Goal: Task Accomplishment & Management: Manage account settings

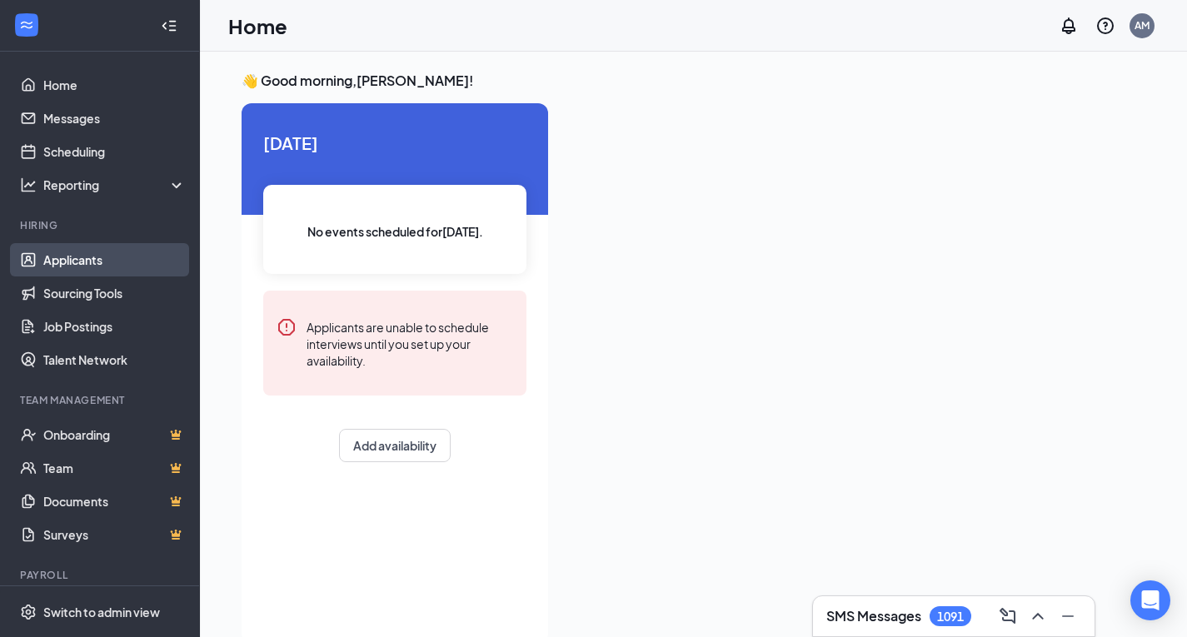
click at [68, 261] on link "Applicants" at bounding box center [114, 259] width 142 height 33
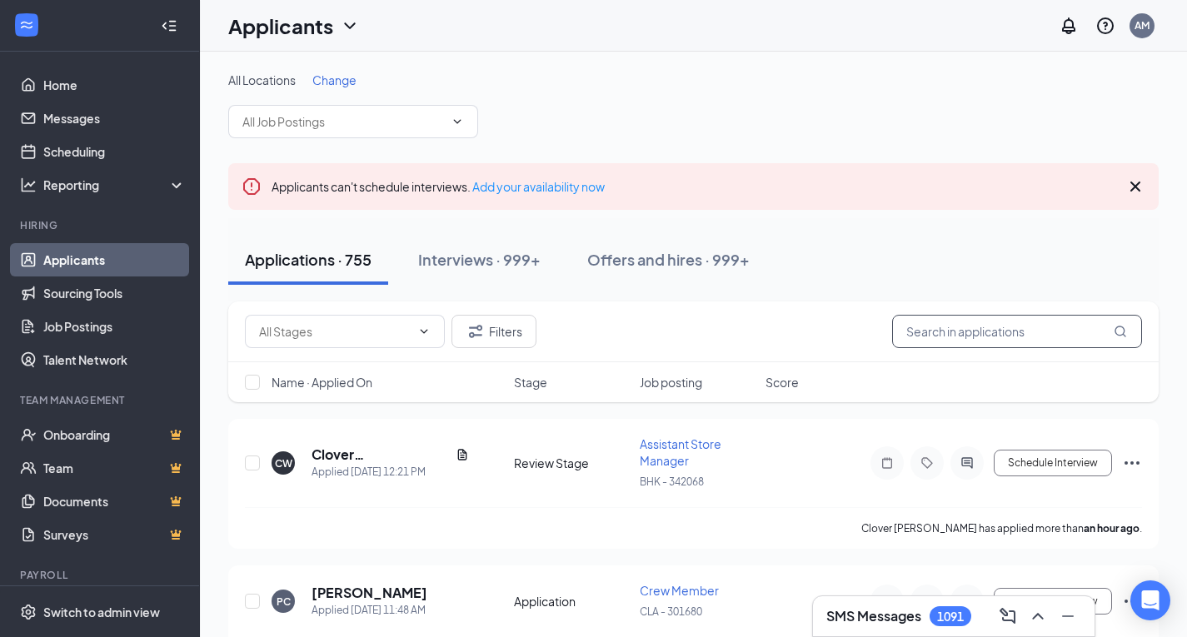
click at [985, 336] on input "text" at bounding box center [1017, 331] width 250 height 33
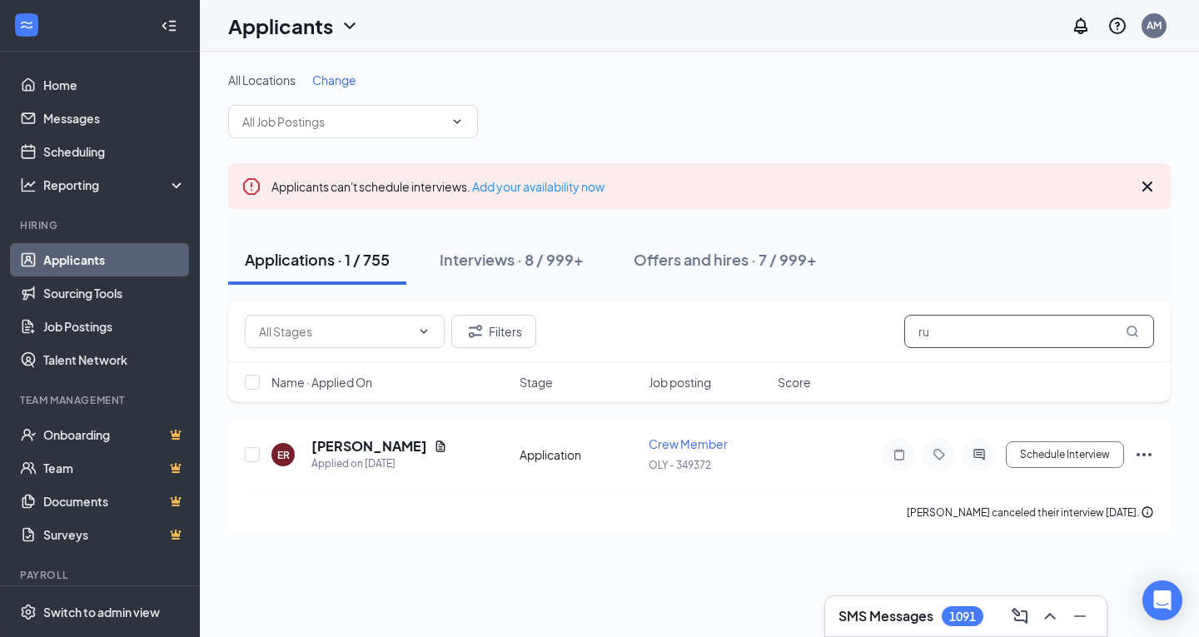
type input "r"
type input "[PERSON_NAME]"
click at [487, 257] on div "Interviews · 8 / 999+" at bounding box center [512, 259] width 144 height 21
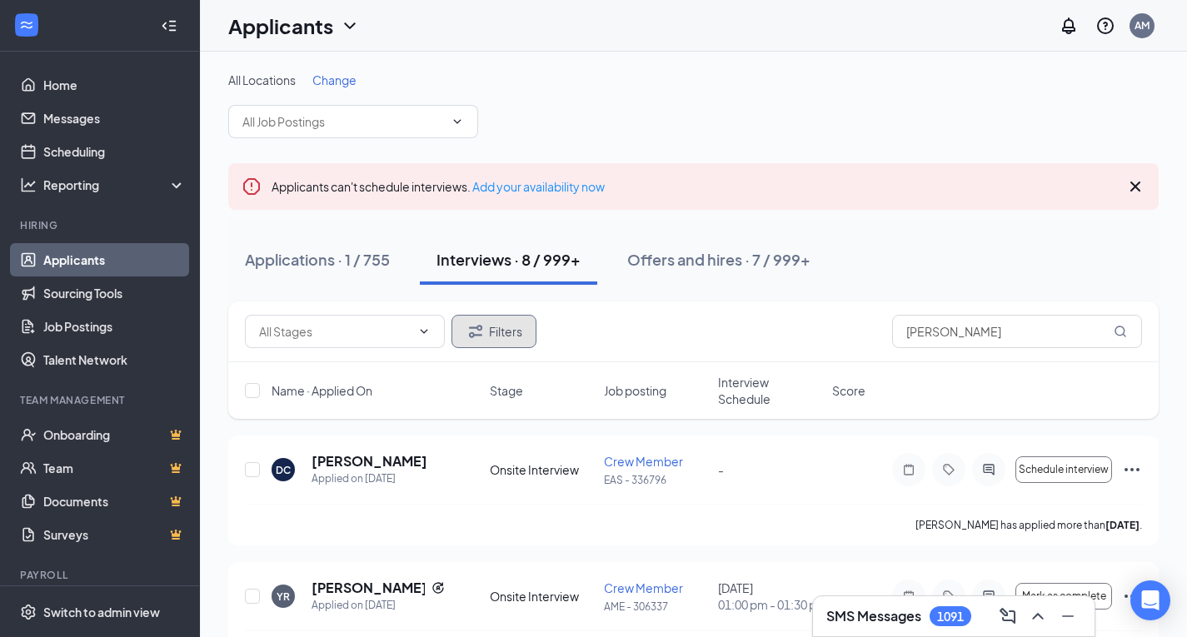
click at [487, 329] on button "Filters" at bounding box center [493, 331] width 85 height 33
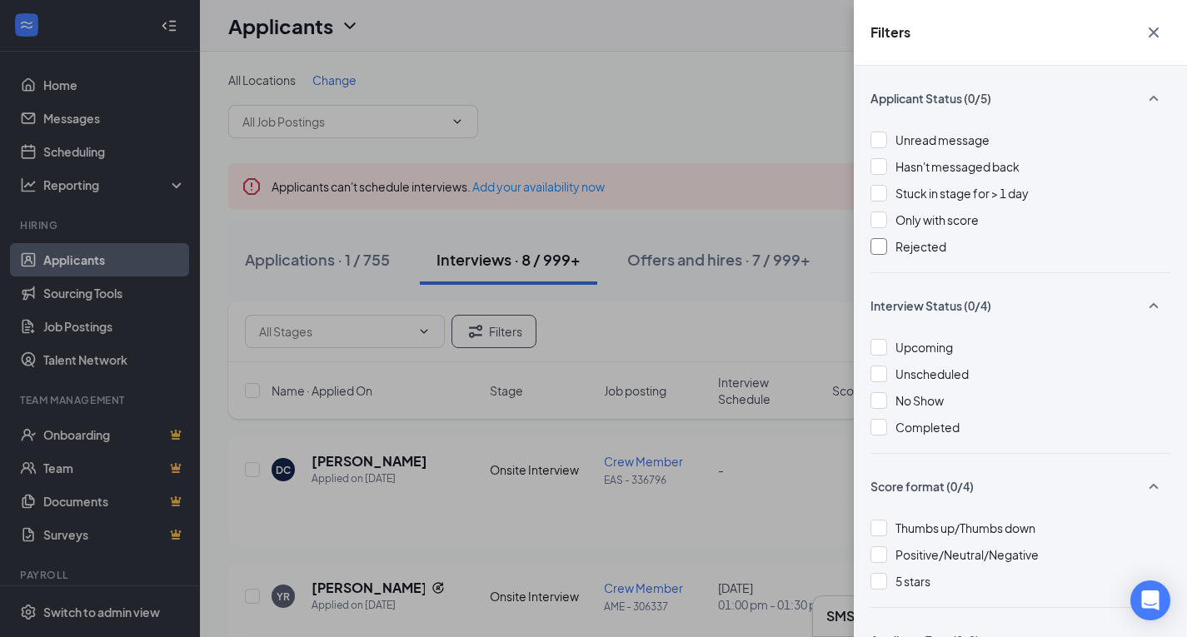
click at [913, 247] on span "Rejected" at bounding box center [920, 246] width 51 height 15
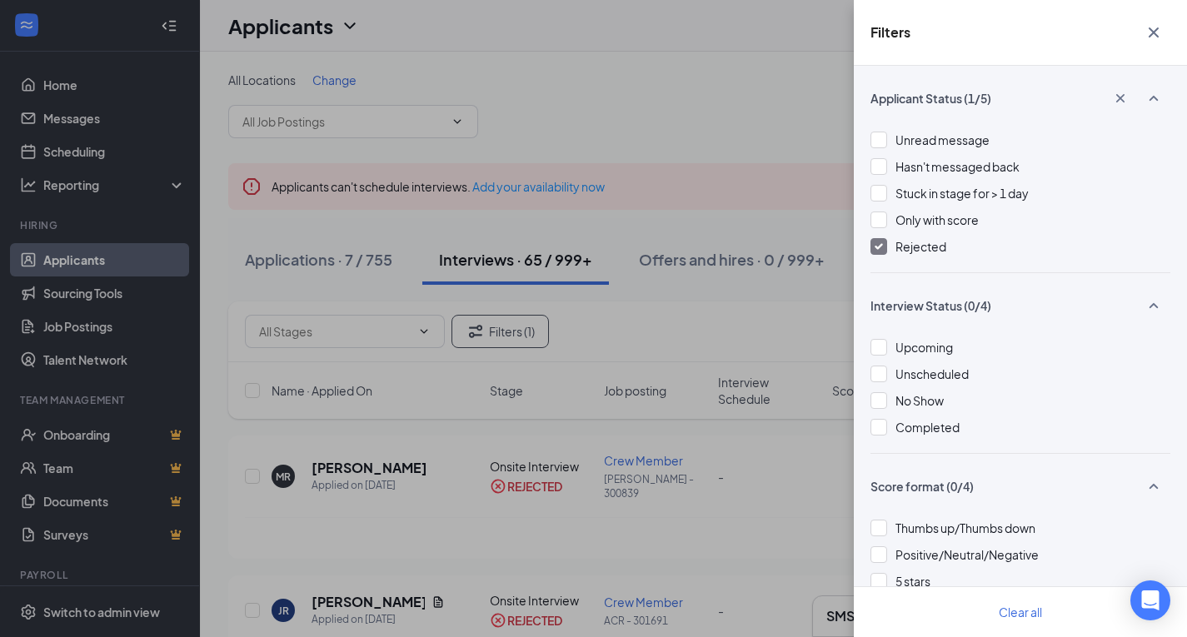
click at [1151, 35] on icon "Cross" at bounding box center [1154, 32] width 10 height 10
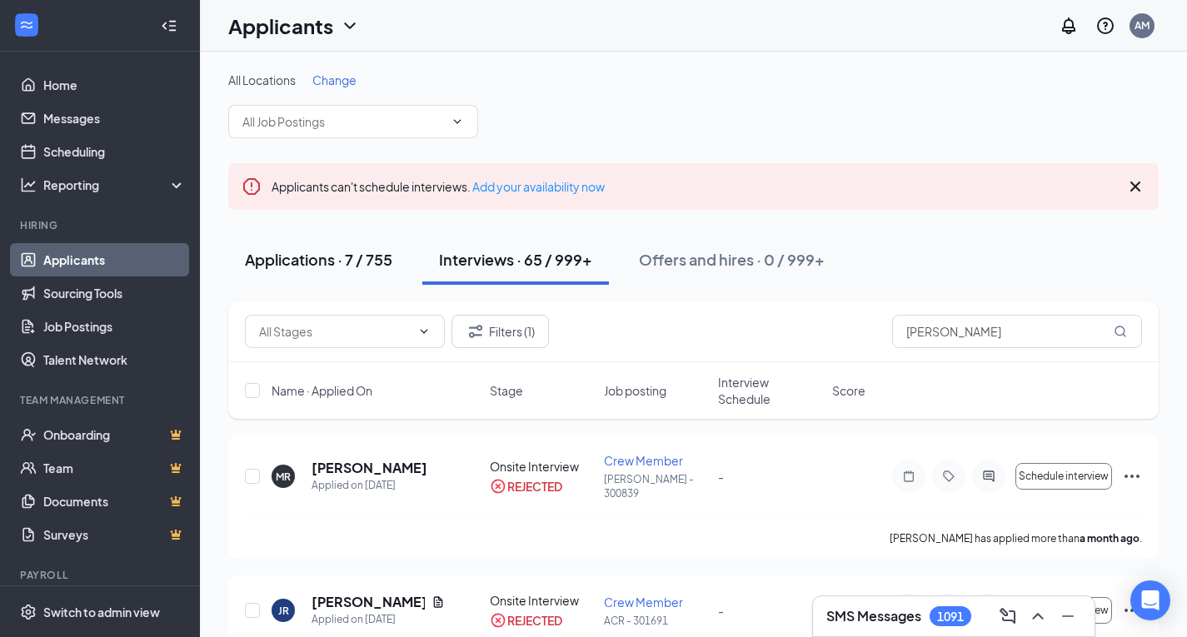
click at [292, 258] on div "Applications · 7 / 755" at bounding box center [318, 259] width 147 height 21
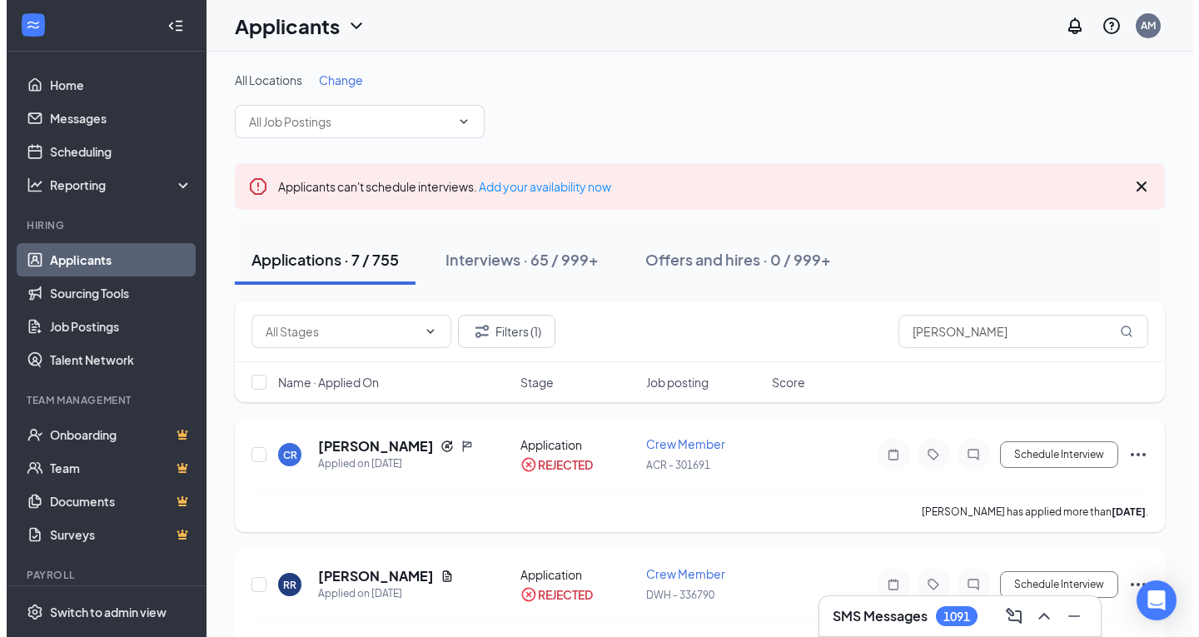
scroll to position [83, 0]
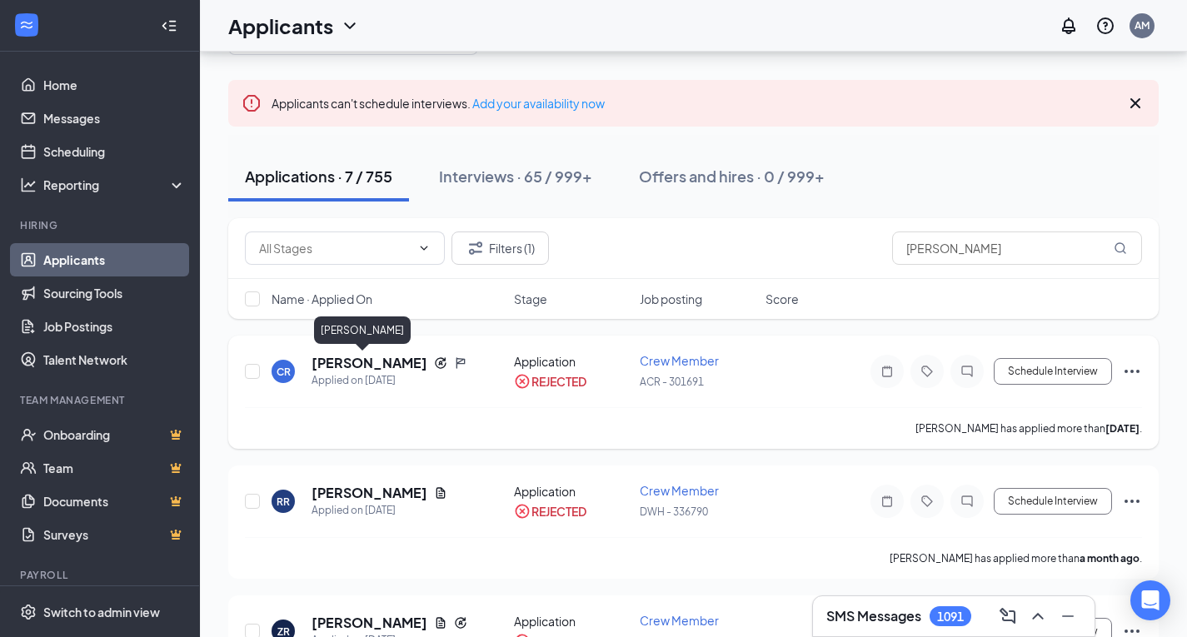
click at [340, 365] on h5 "[PERSON_NAME]" at bounding box center [370, 363] width 116 height 18
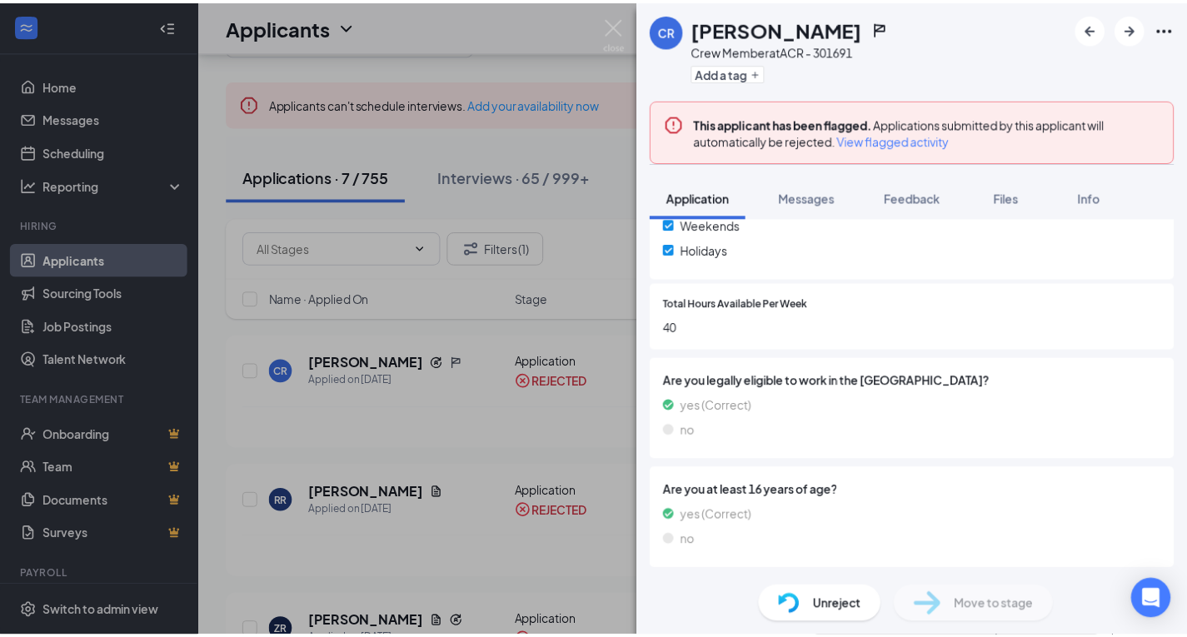
scroll to position [656, 0]
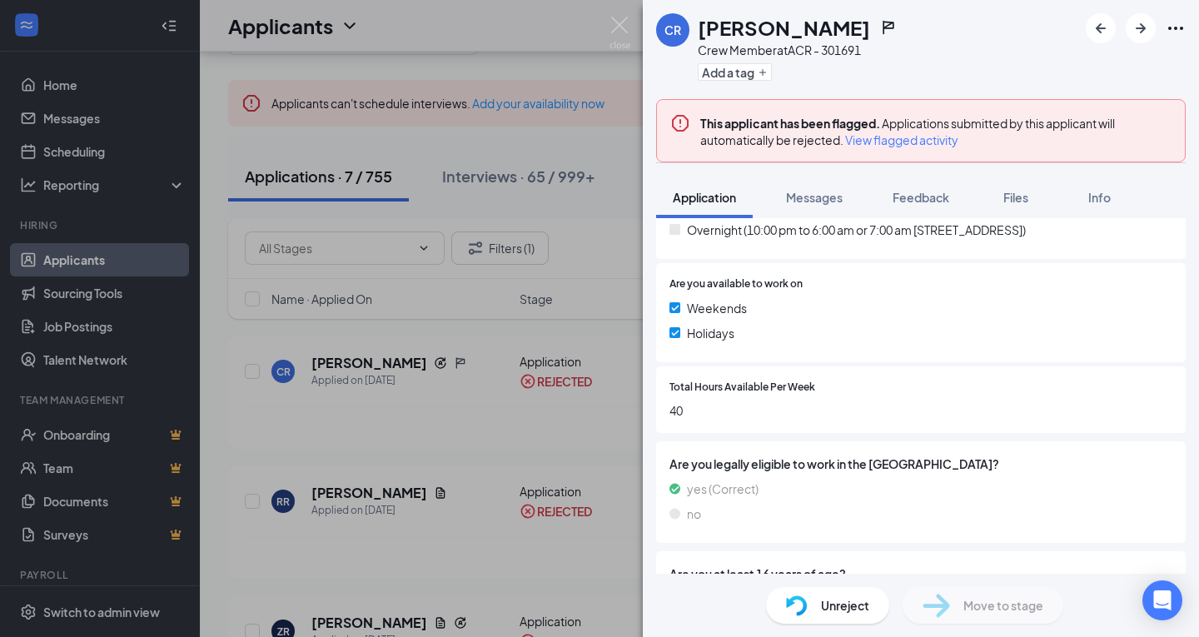
click at [890, 137] on span "View flagged activity" at bounding box center [901, 140] width 113 height 17
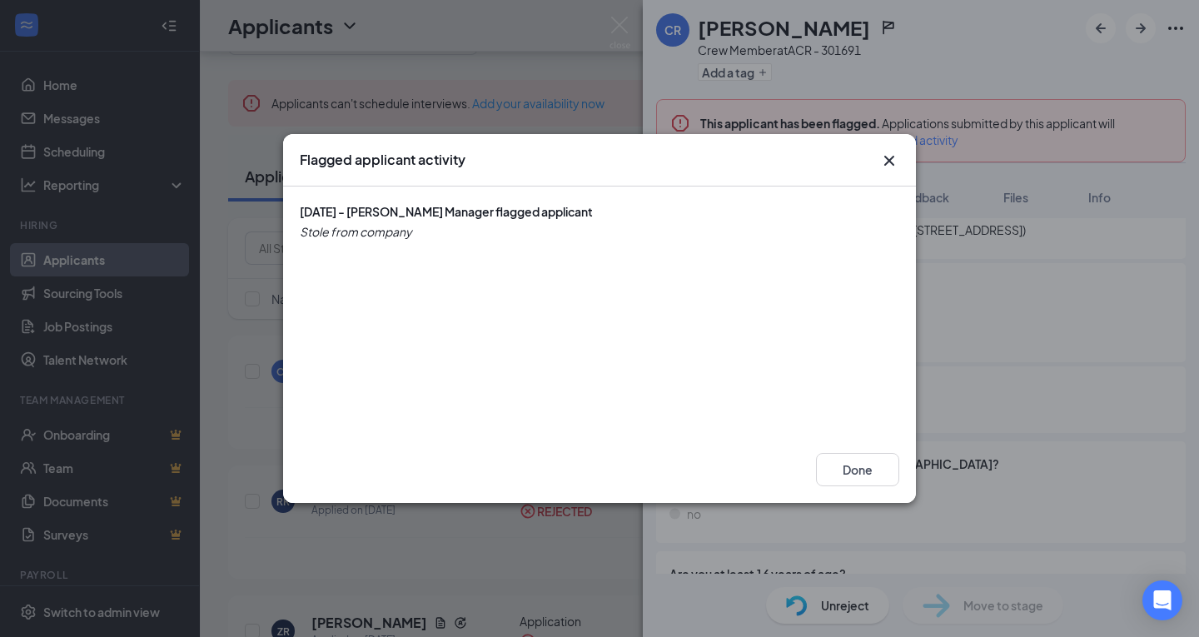
click at [890, 158] on icon "Cross" at bounding box center [890, 161] width 20 height 20
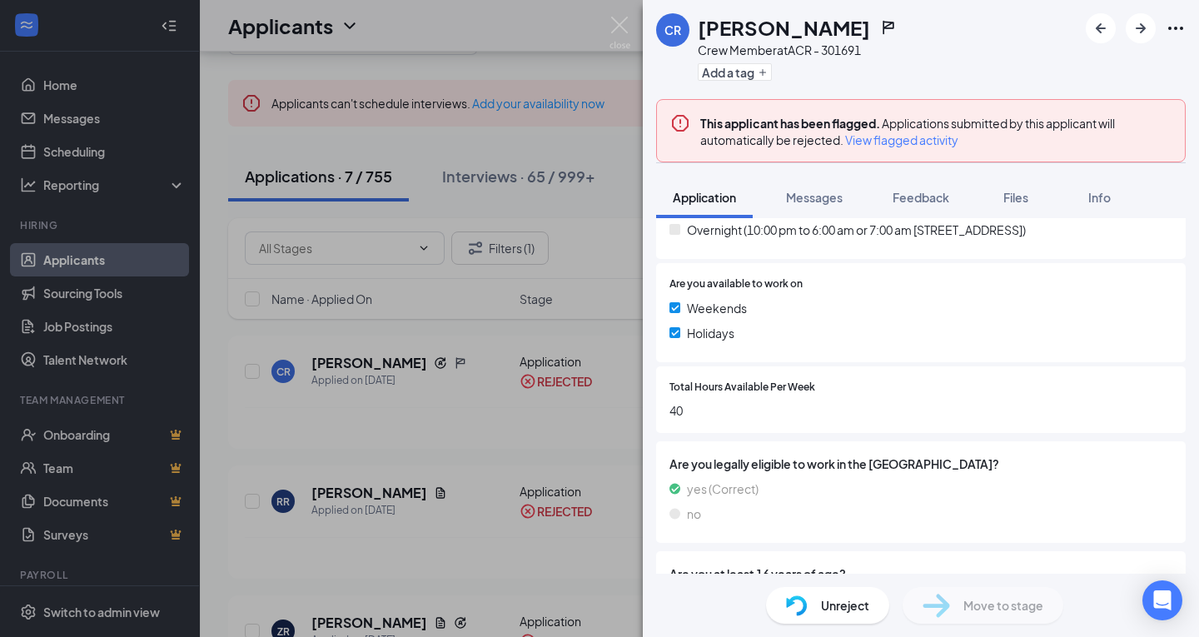
click at [850, 606] on span "Unreject" at bounding box center [845, 605] width 48 height 18
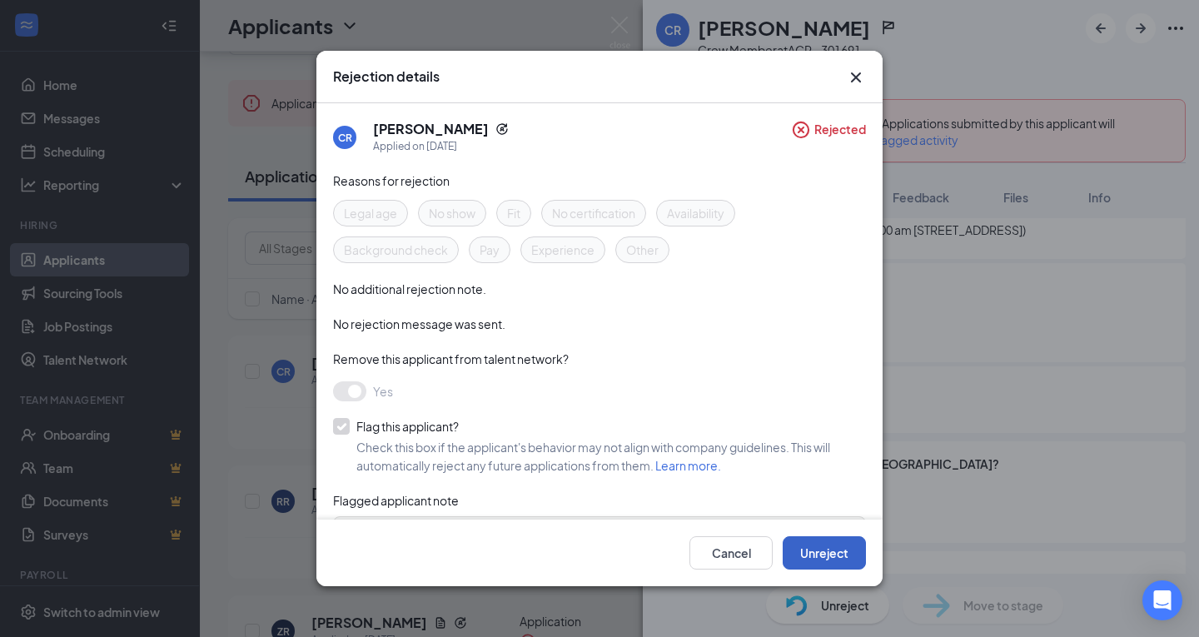
click at [848, 545] on button "Unreject" at bounding box center [824, 552] width 83 height 33
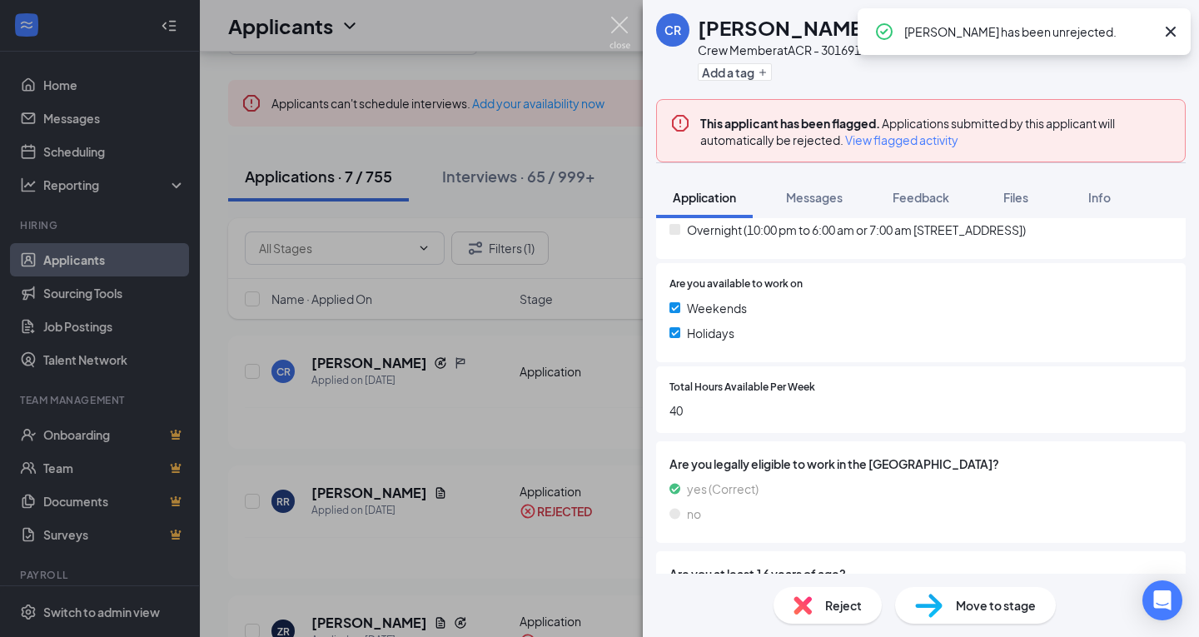
click at [613, 20] on img at bounding box center [620, 33] width 21 height 32
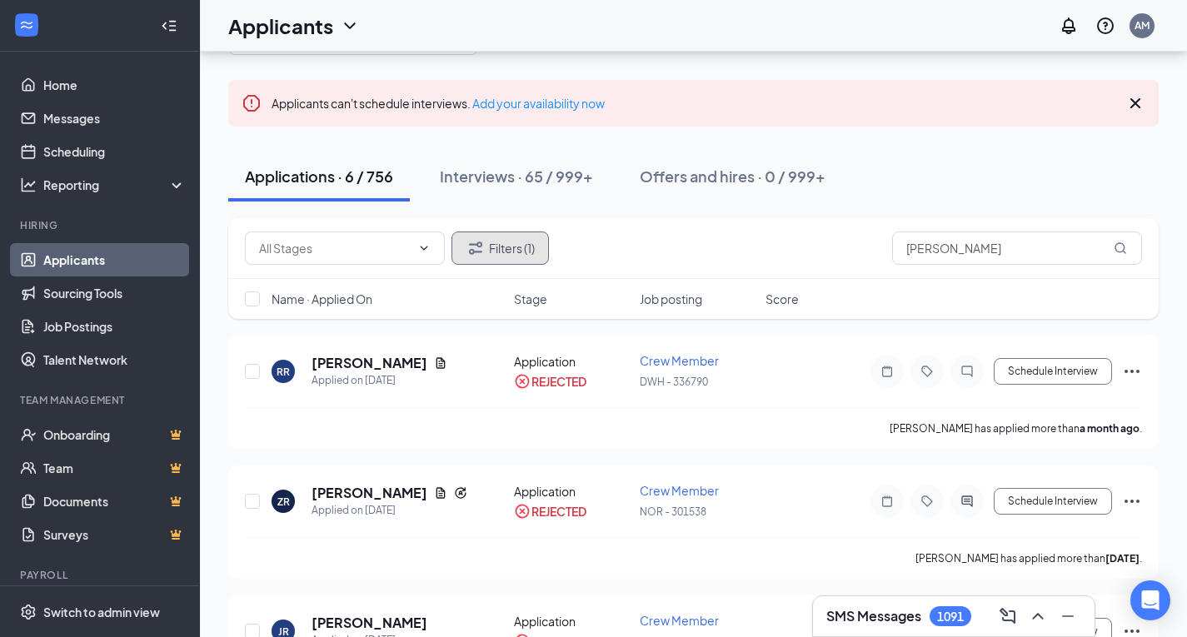
click at [498, 249] on button "Filters (1)" at bounding box center [499, 248] width 97 height 33
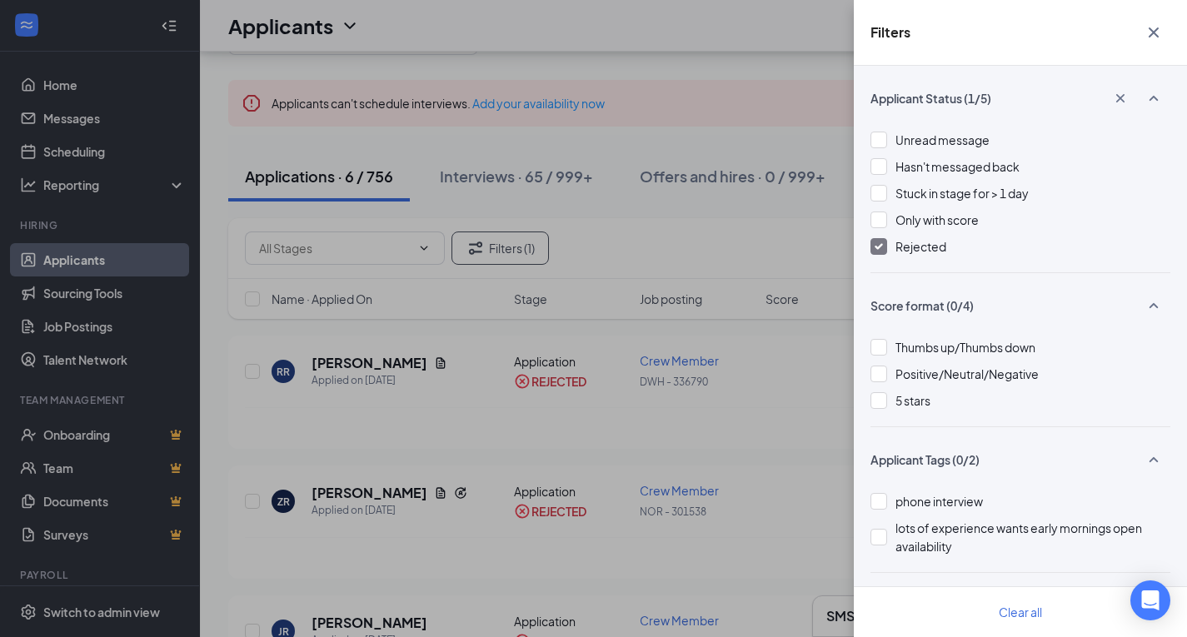
click at [920, 247] on span "Rejected" at bounding box center [920, 246] width 51 height 15
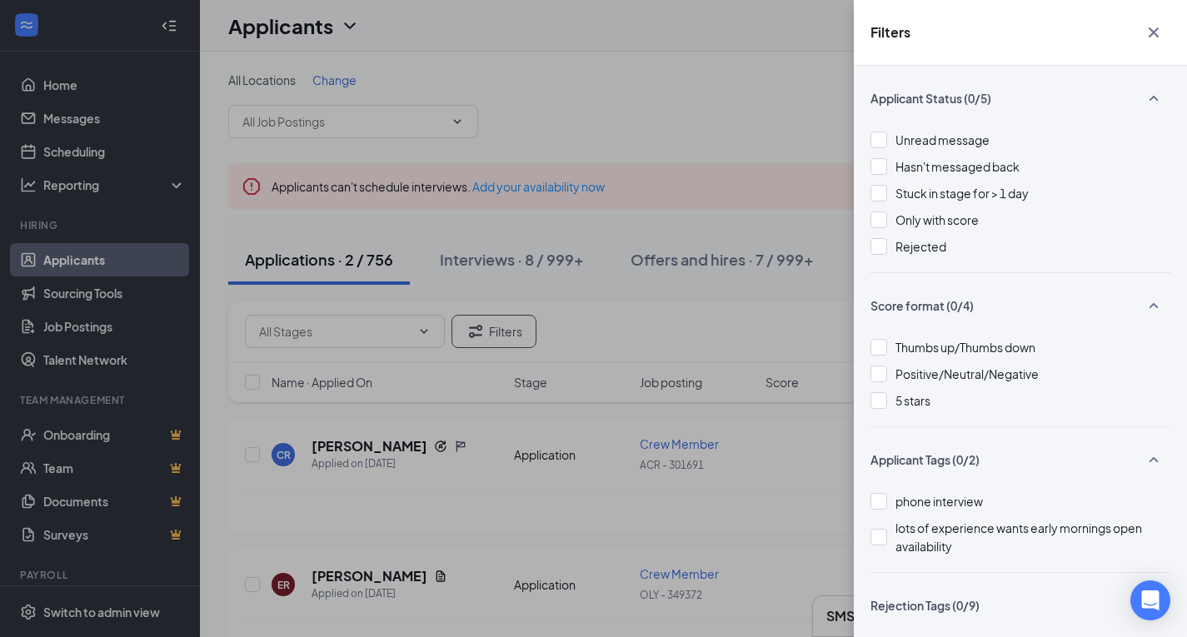
click at [1154, 27] on icon "Cross" at bounding box center [1154, 32] width 20 height 20
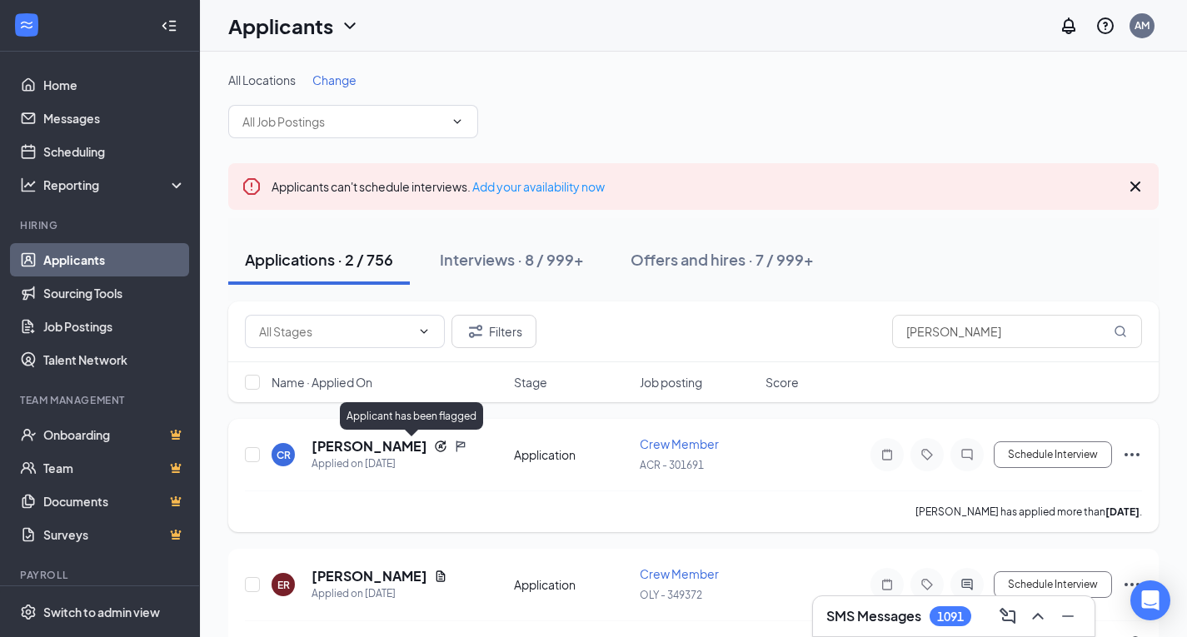
click at [456, 446] on icon "Flag" at bounding box center [460, 446] width 9 height 11
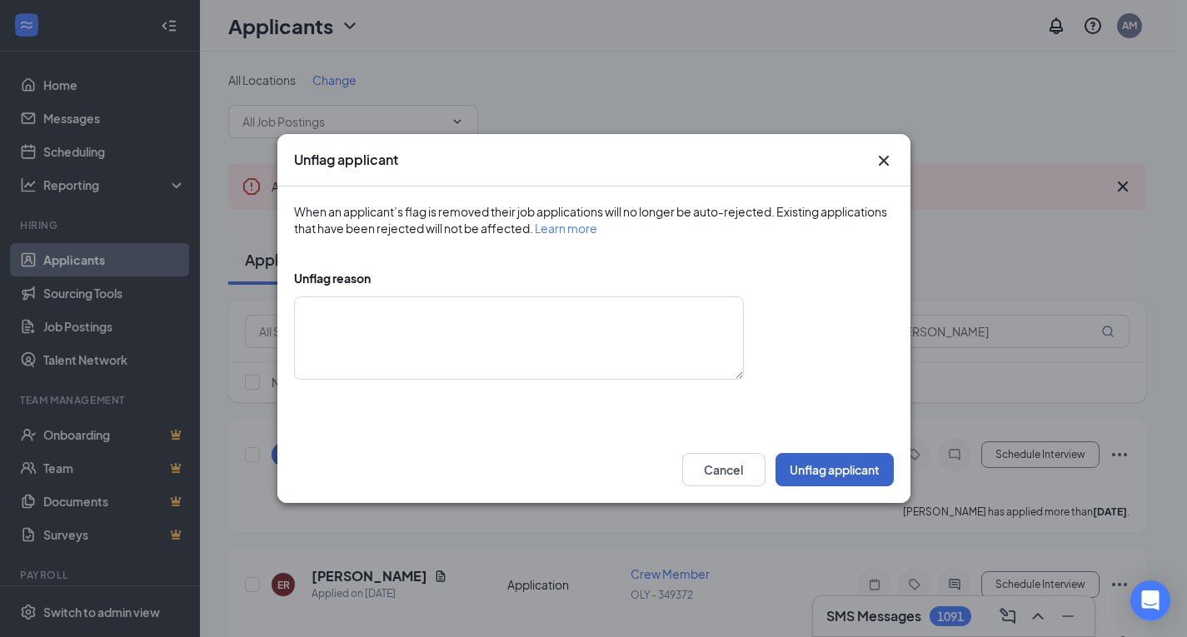
click at [825, 466] on button "Unflag applicant" at bounding box center [834, 469] width 118 height 33
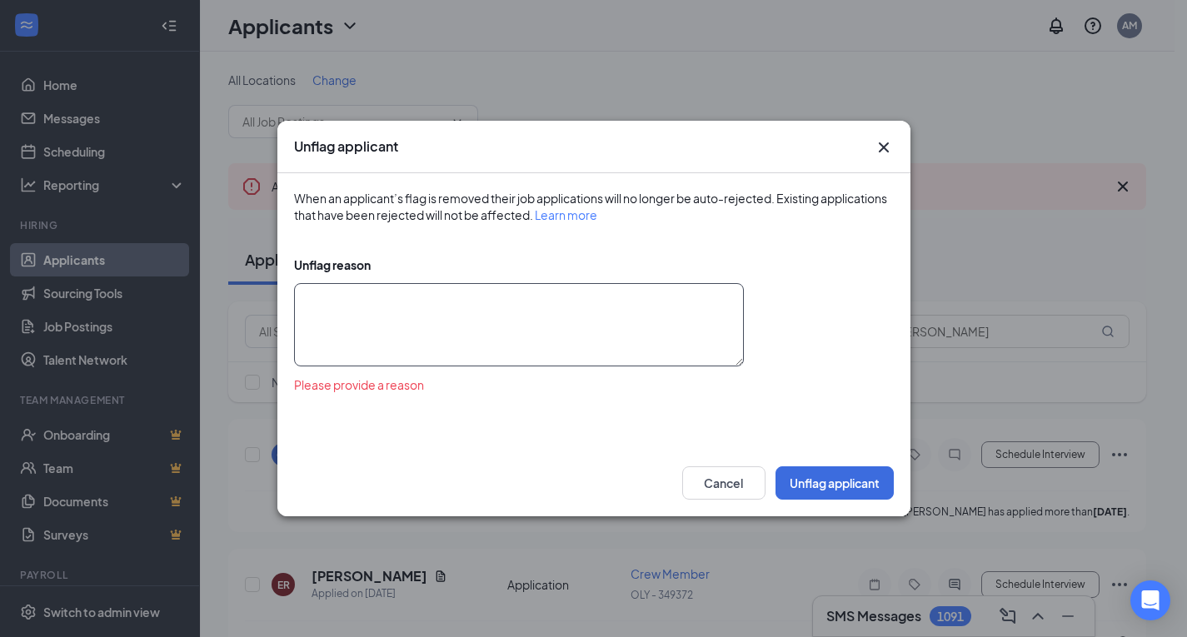
click at [441, 320] on textarea at bounding box center [519, 324] width 450 height 83
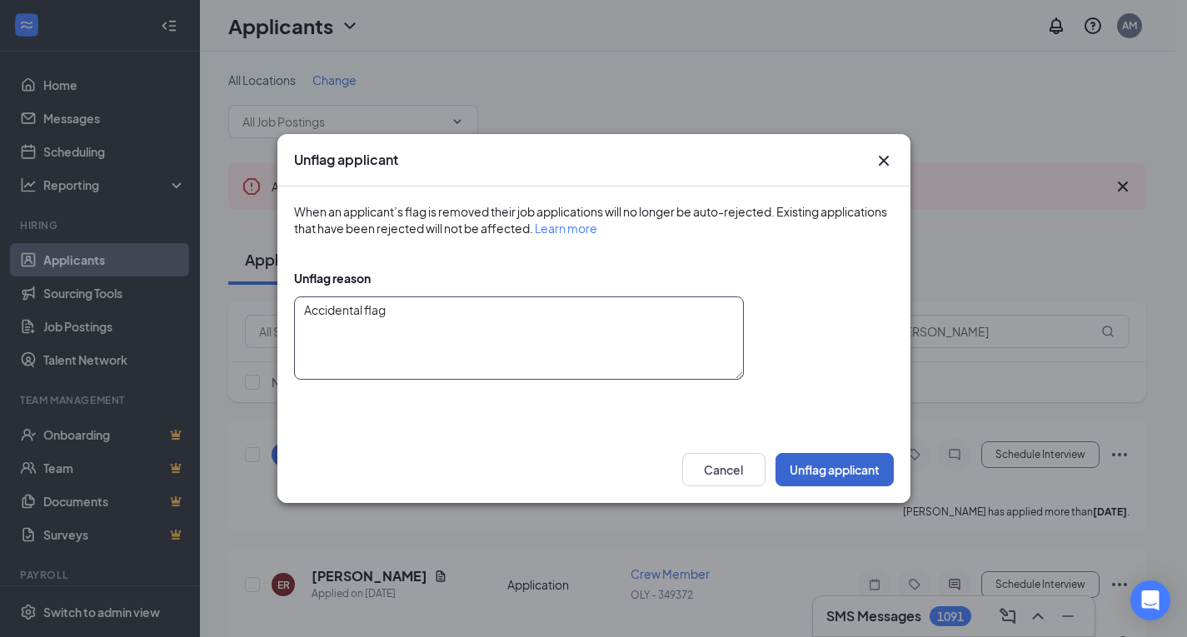
type textarea "Accidental flag"
click at [878, 473] on button "Unflag applicant" at bounding box center [834, 469] width 118 height 33
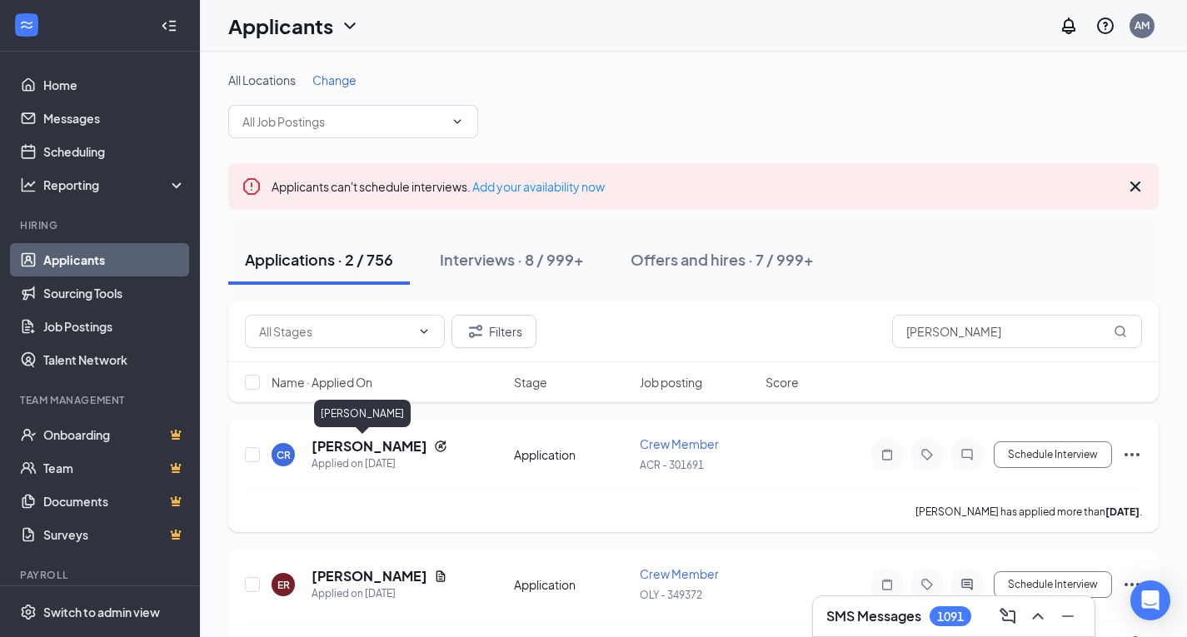
click at [346, 442] on h5 "[PERSON_NAME]" at bounding box center [370, 446] width 116 height 18
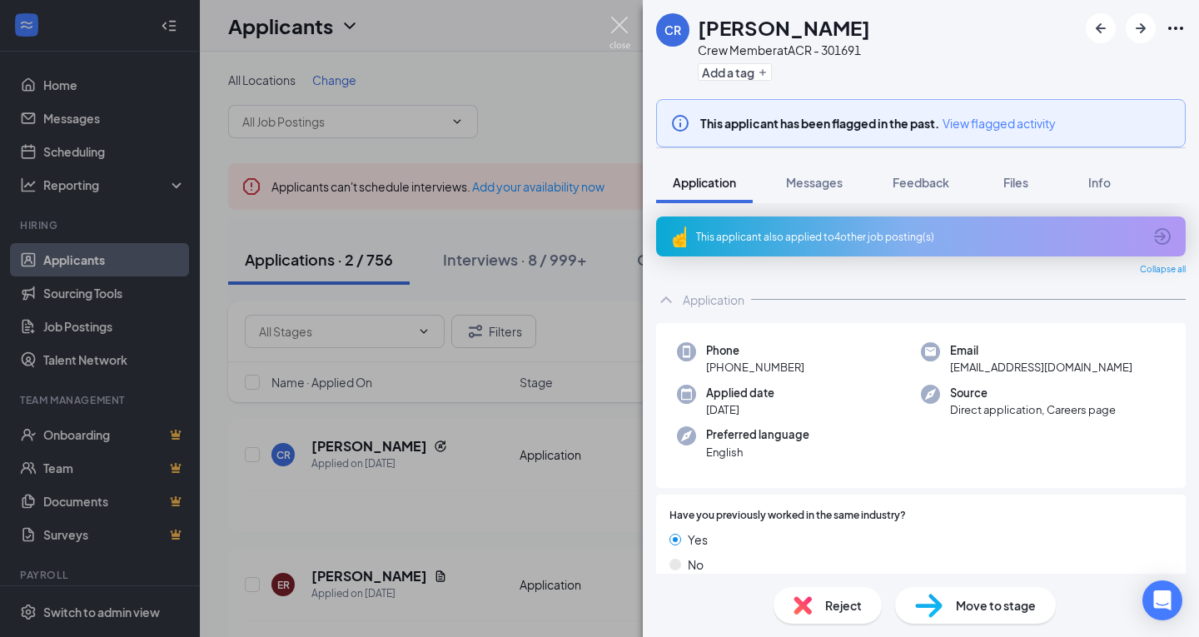
click at [621, 21] on img at bounding box center [620, 33] width 21 height 32
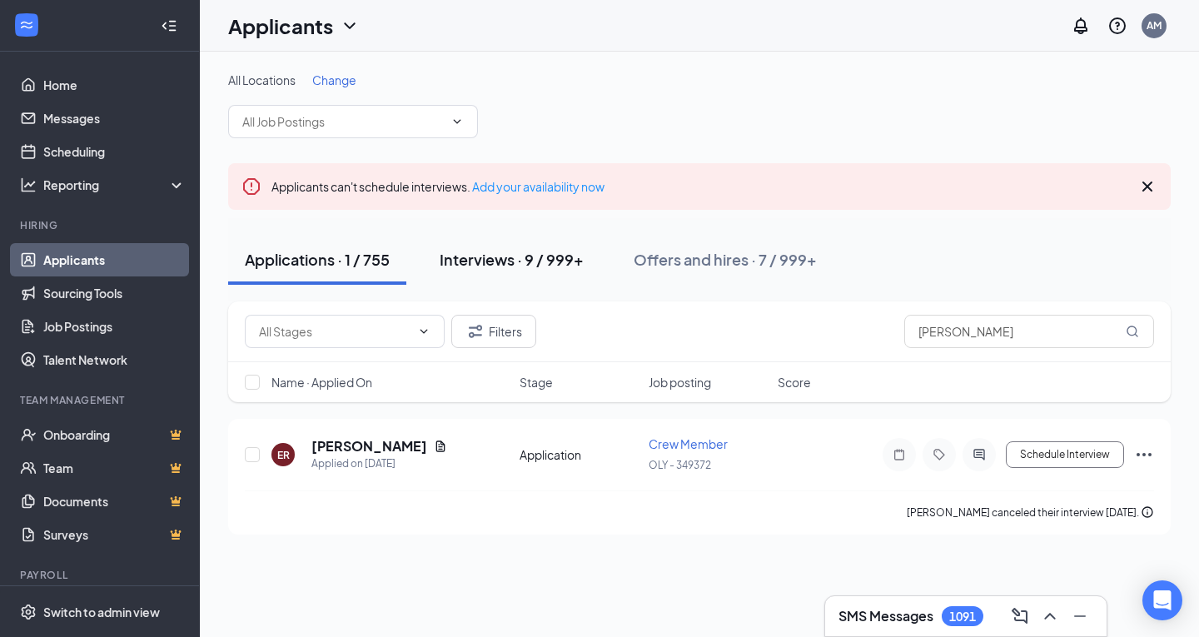
click at [527, 262] on div "Interviews · 9 / 999+" at bounding box center [512, 259] width 144 height 21
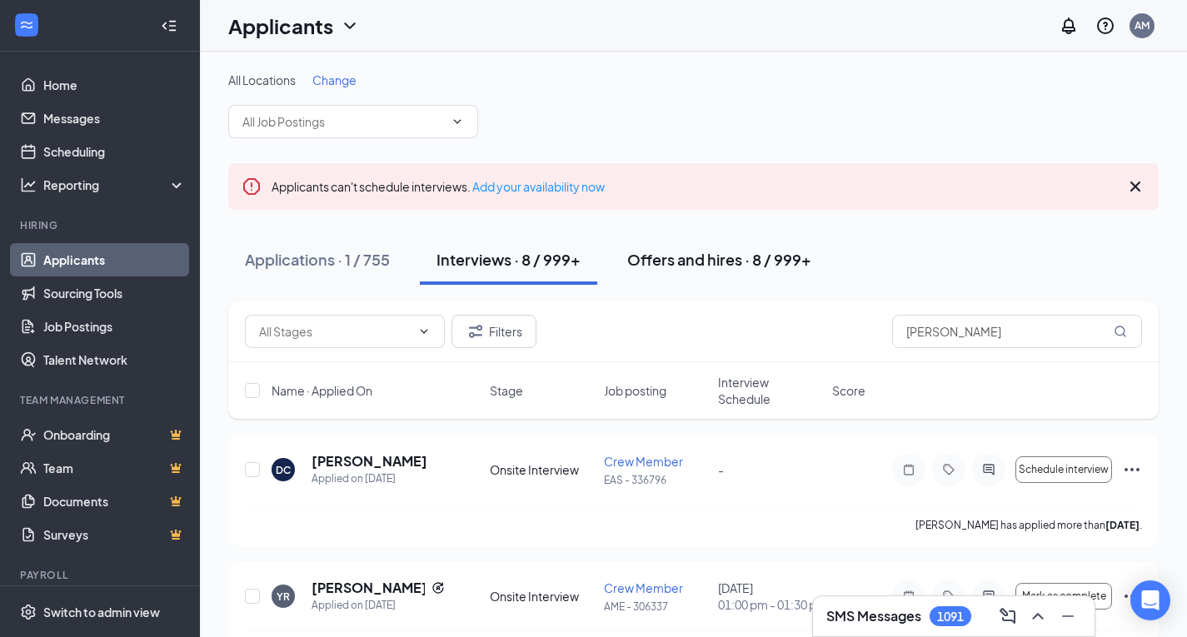
click at [685, 267] on div "Offers and hires · 8 / 999+" at bounding box center [719, 259] width 184 height 21
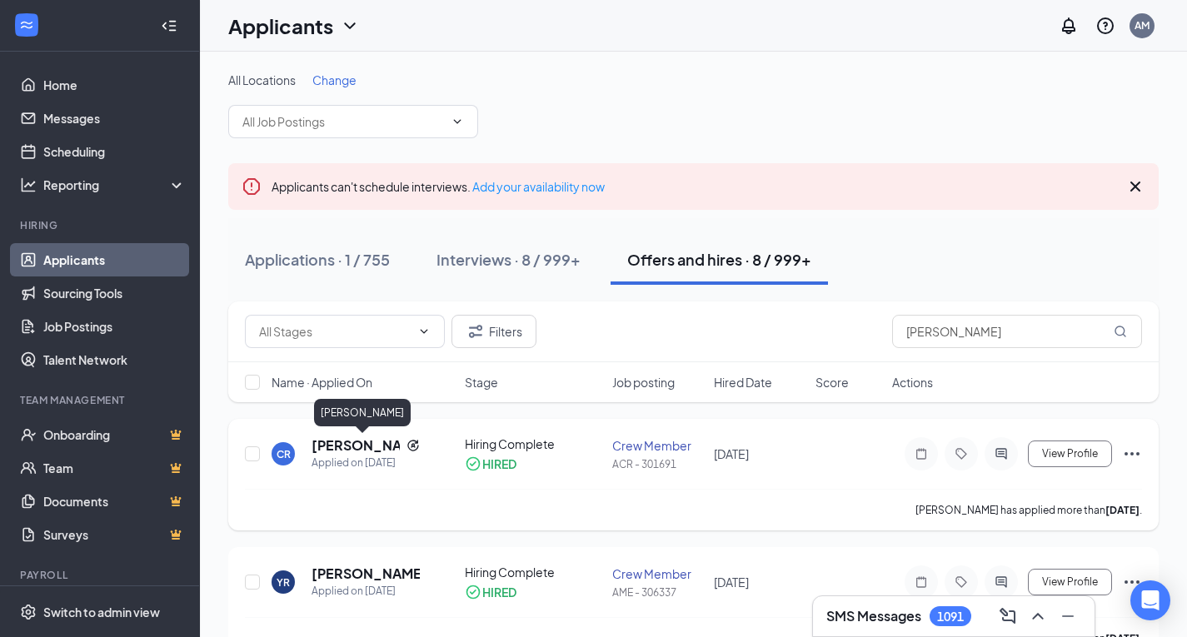
click at [351, 446] on h5 "[PERSON_NAME]" at bounding box center [356, 445] width 88 height 18
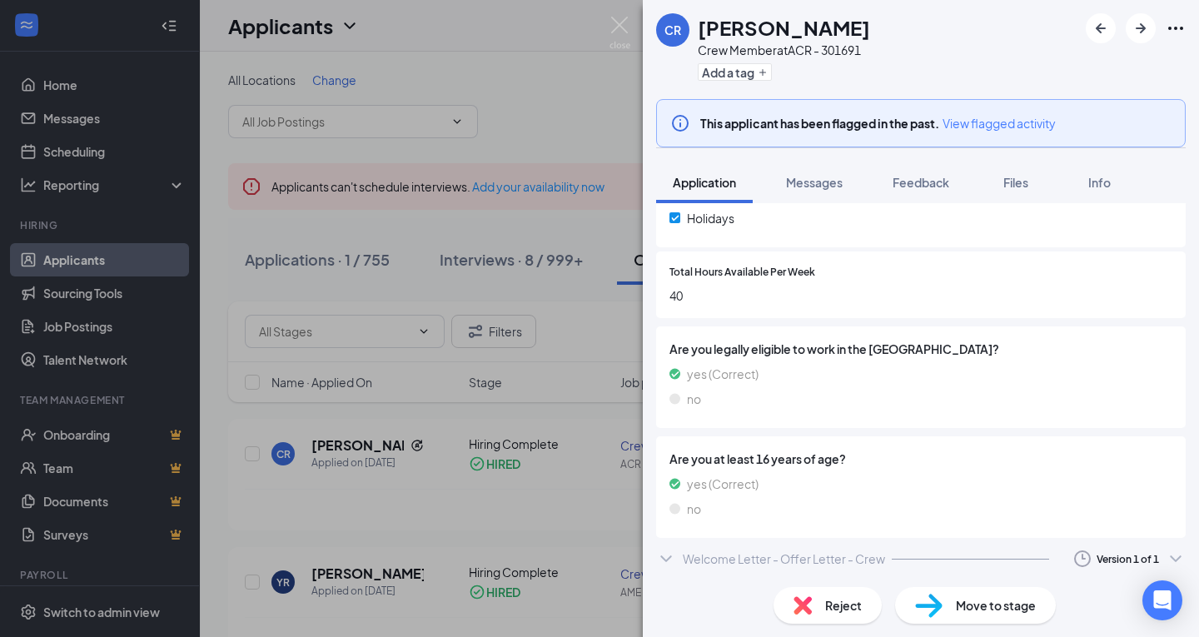
scroll to position [758, 0]
click at [835, 561] on div "Welcome Letter - Offer Letter - Crew" at bounding box center [784, 557] width 202 height 17
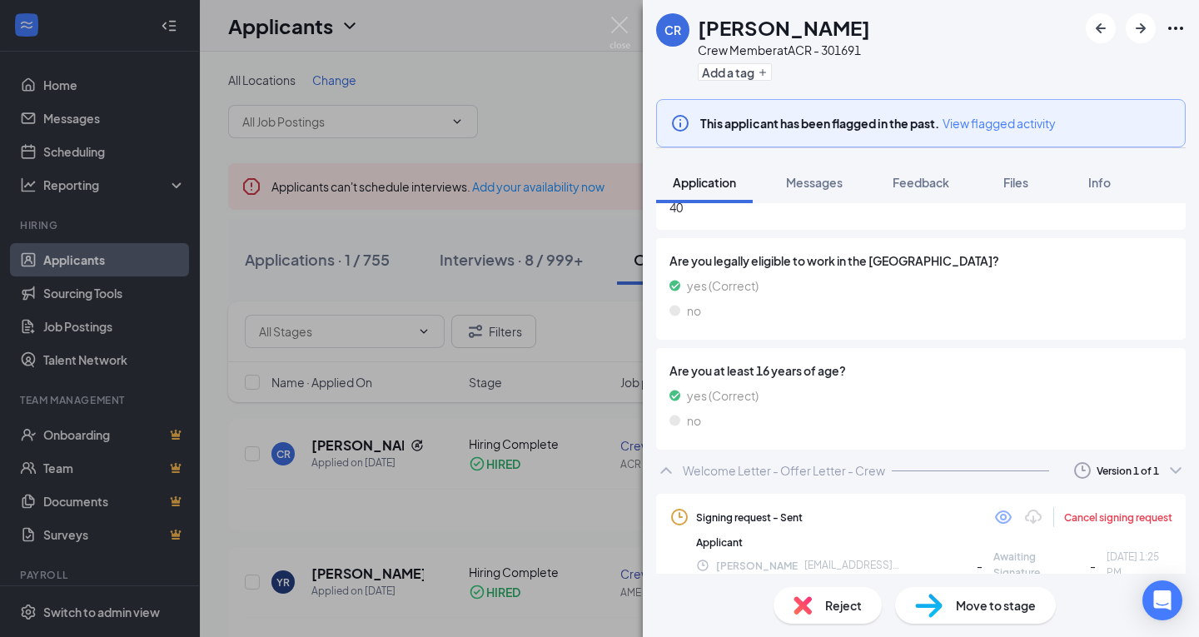
scroll to position [858, 0]
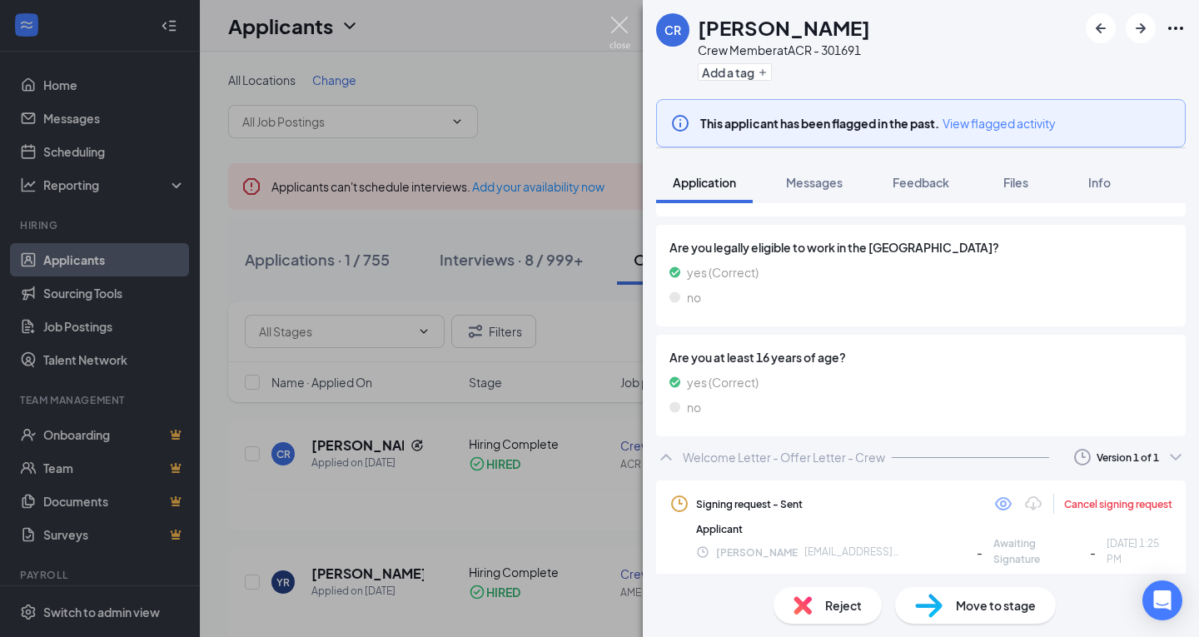
click at [611, 25] on img at bounding box center [620, 33] width 21 height 32
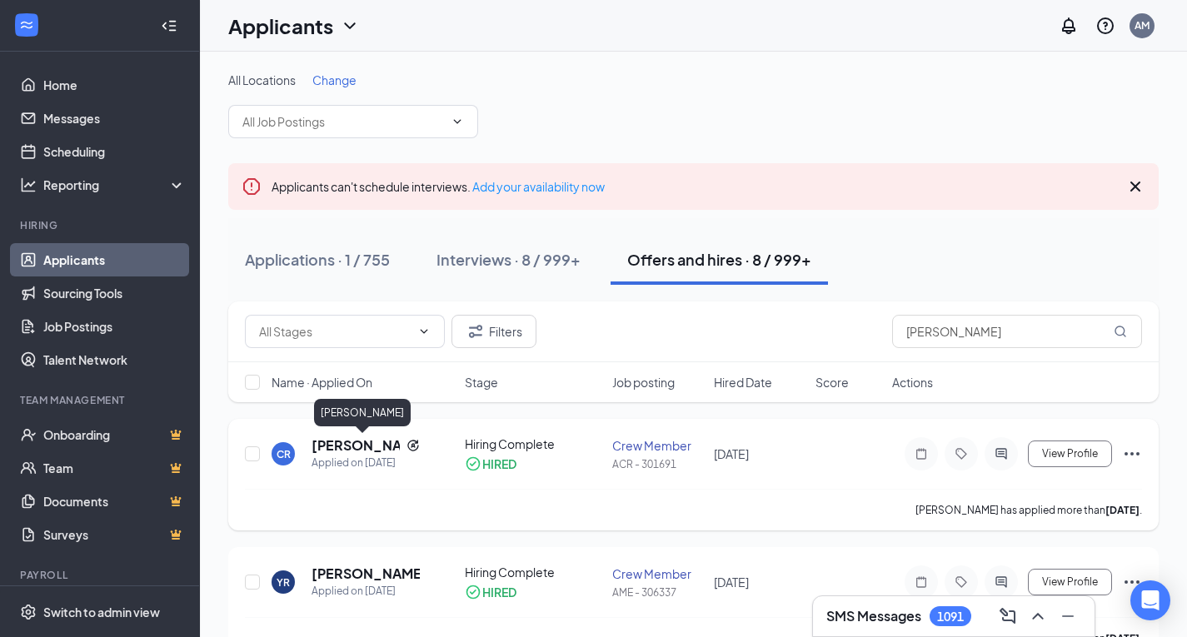
click at [351, 443] on h5 "[PERSON_NAME]" at bounding box center [356, 445] width 88 height 18
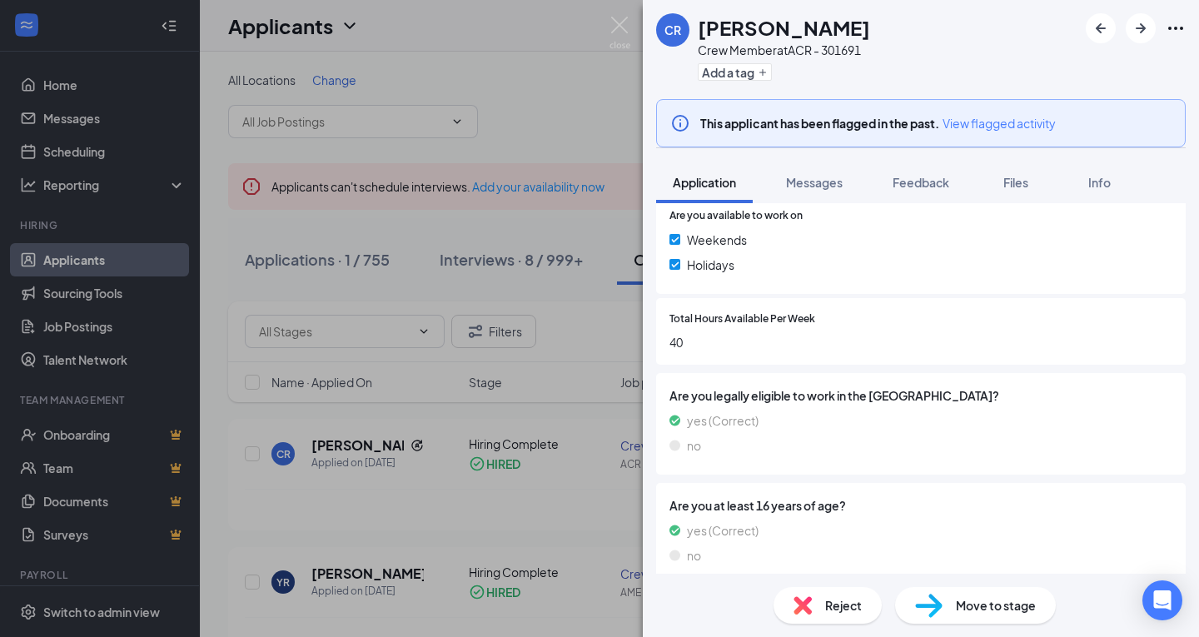
scroll to position [758, 0]
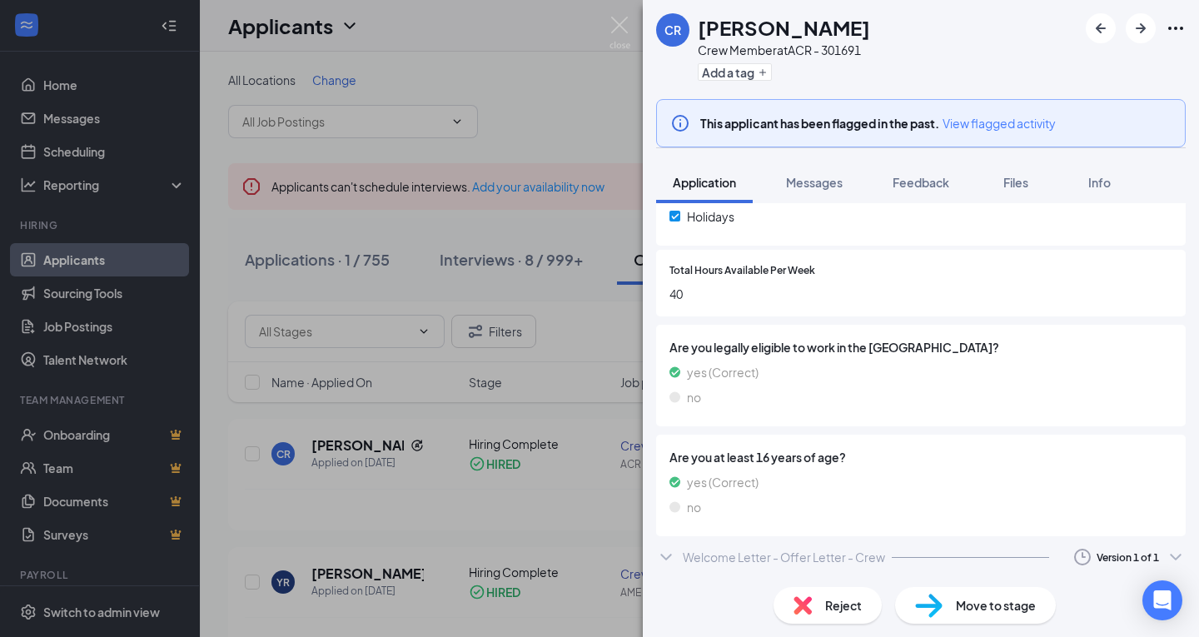
click at [827, 557] on div "Welcome Letter - Offer Letter - Crew" at bounding box center [784, 557] width 202 height 17
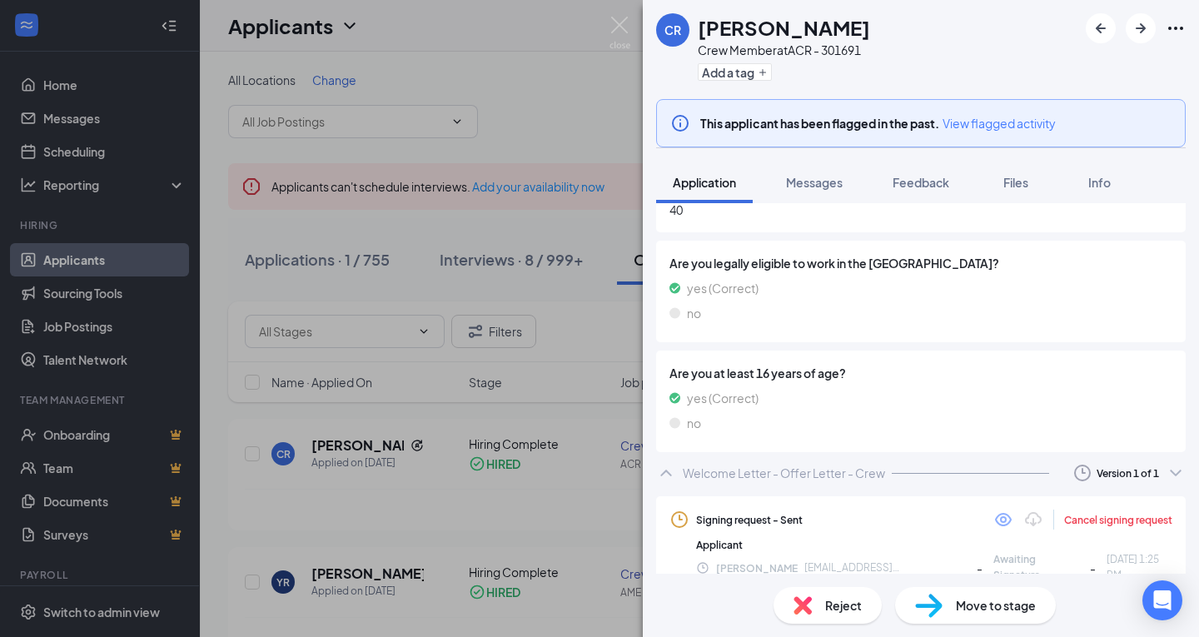
scroll to position [855, 0]
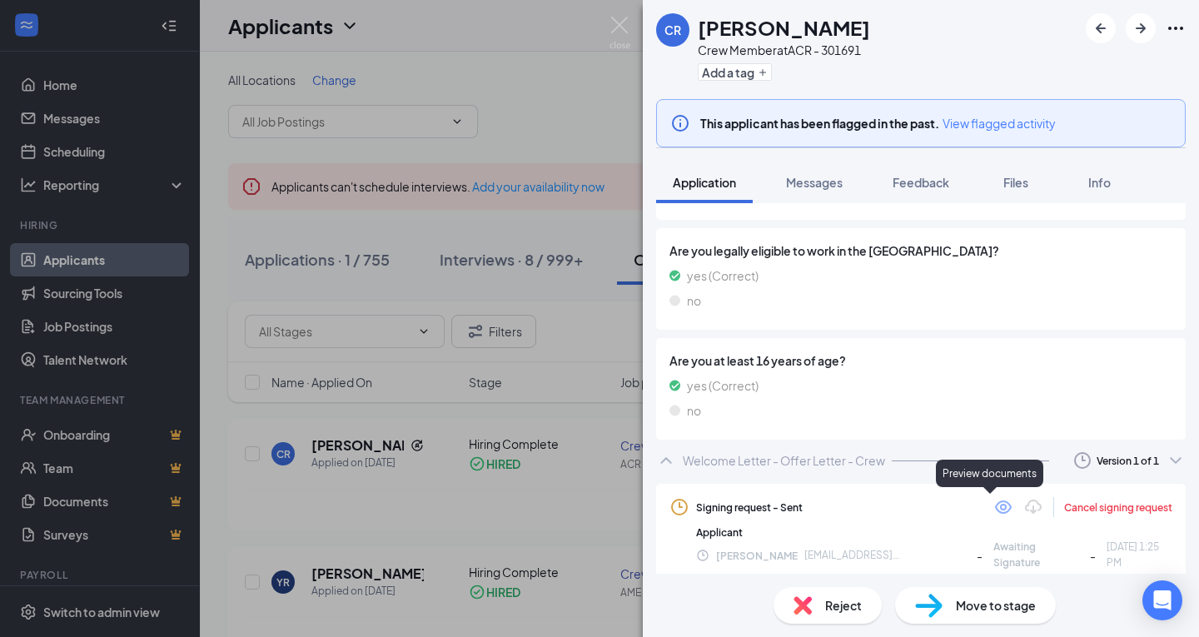
click at [994, 506] on icon "Eye" at bounding box center [1004, 507] width 20 height 20
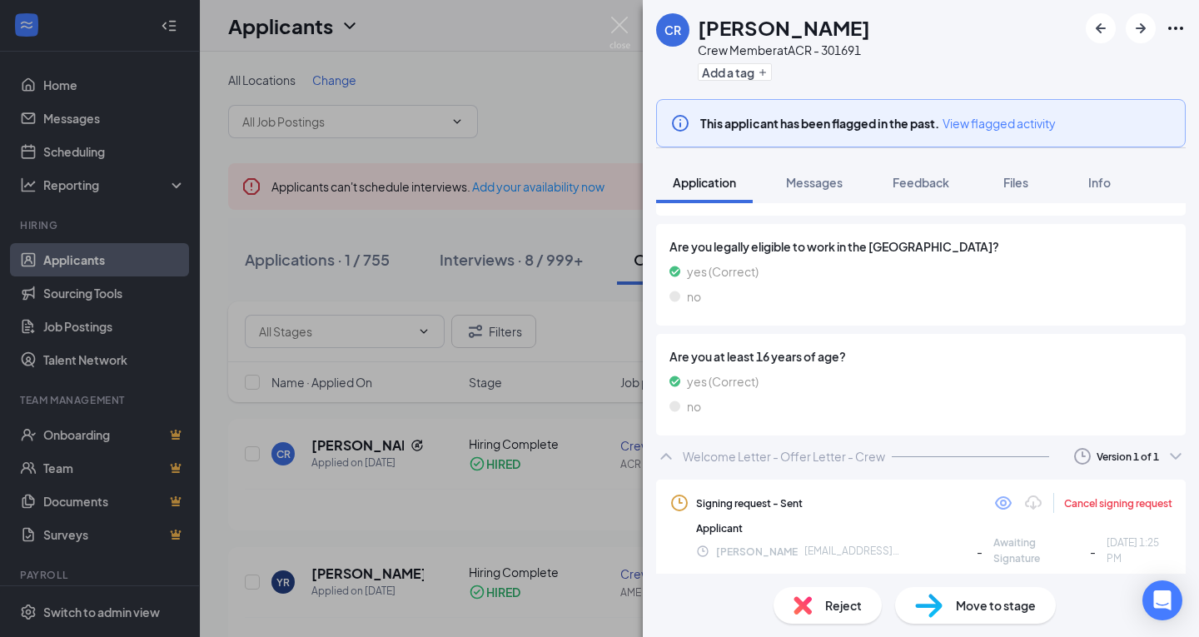
scroll to position [853, 0]
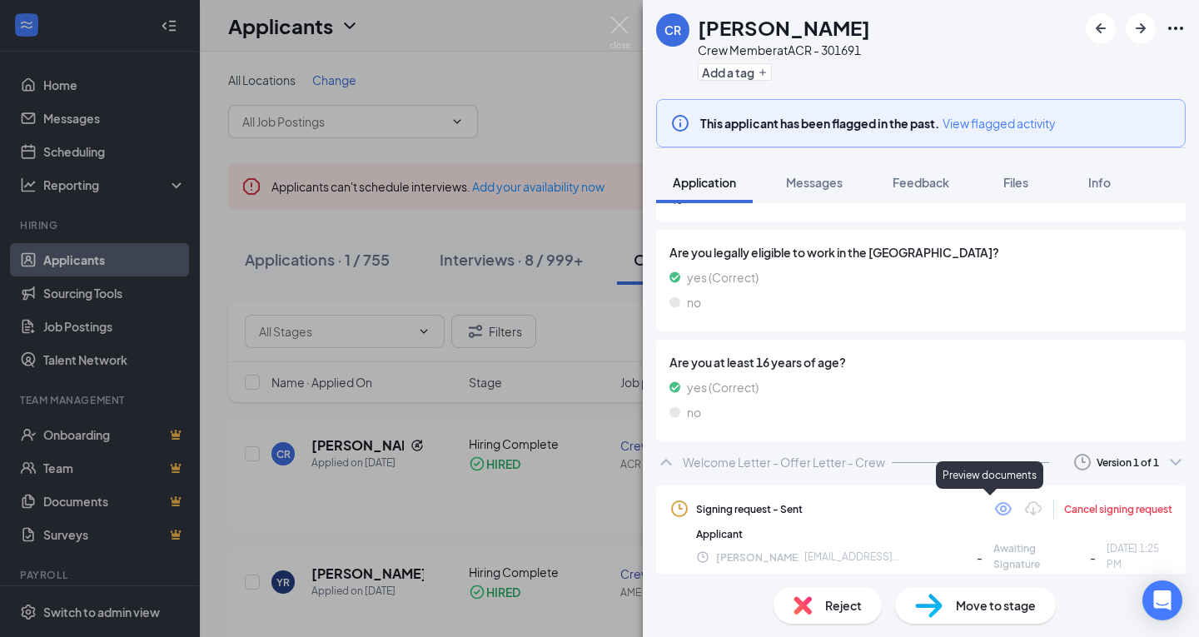
click at [995, 507] on icon "Eye" at bounding box center [1003, 508] width 17 height 13
click at [611, 18] on img at bounding box center [620, 33] width 21 height 32
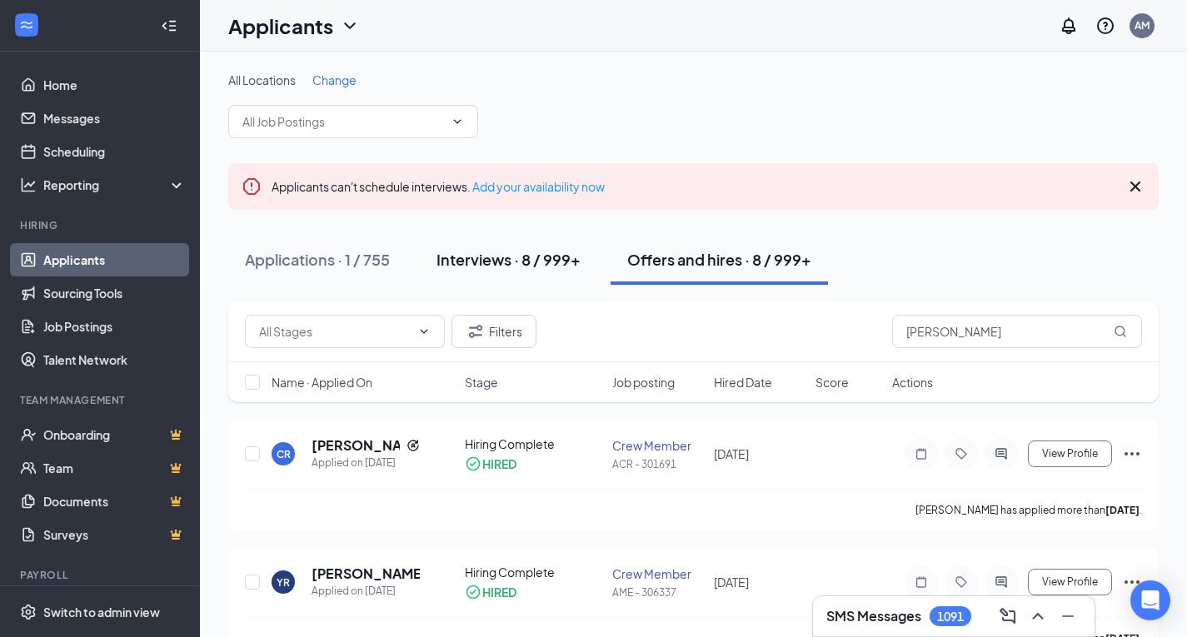
click at [496, 263] on div "Interviews · 8 / 999+" at bounding box center [508, 259] width 144 height 21
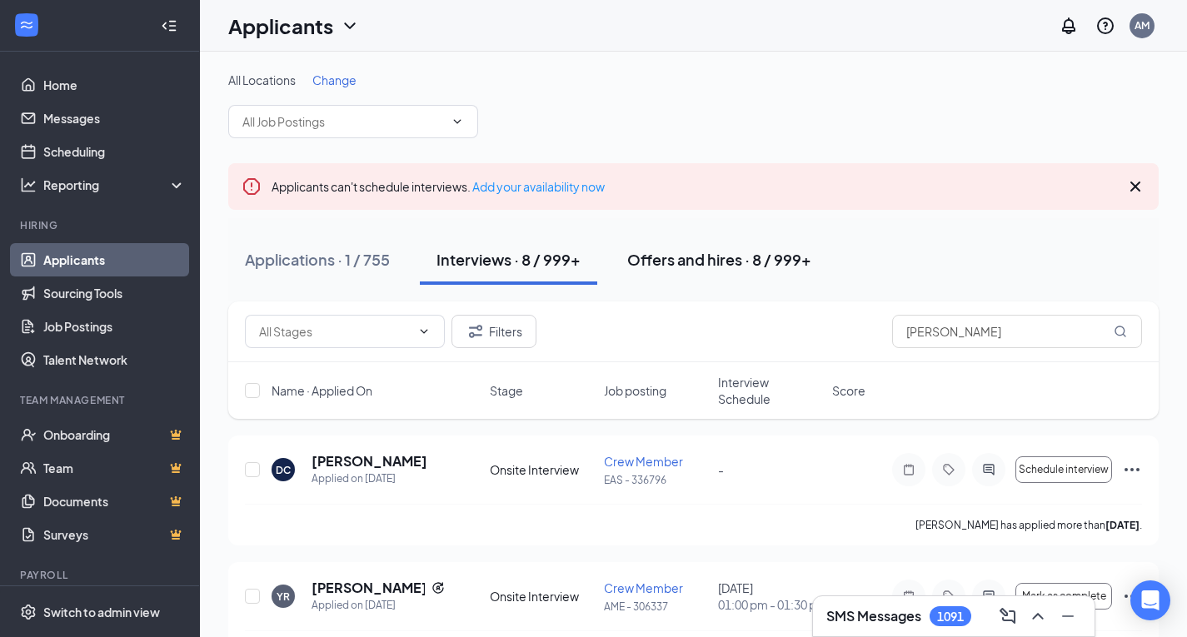
click at [728, 263] on div "Offers and hires · 8 / 999+" at bounding box center [719, 259] width 184 height 21
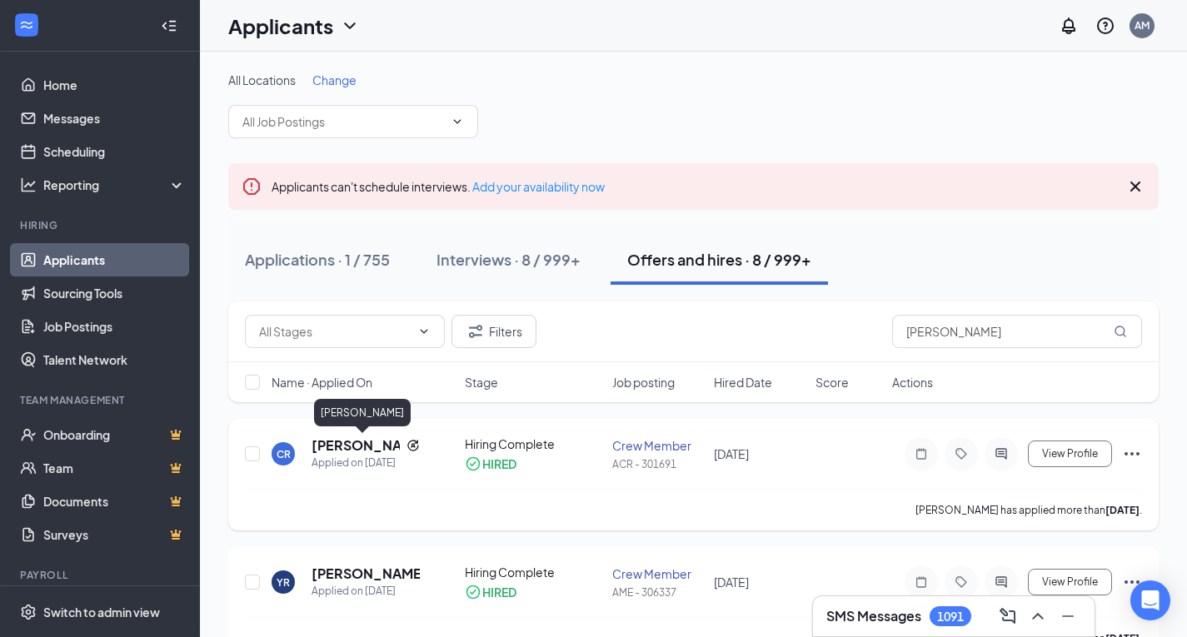
click at [332, 442] on h5 "[PERSON_NAME]" at bounding box center [356, 445] width 88 height 18
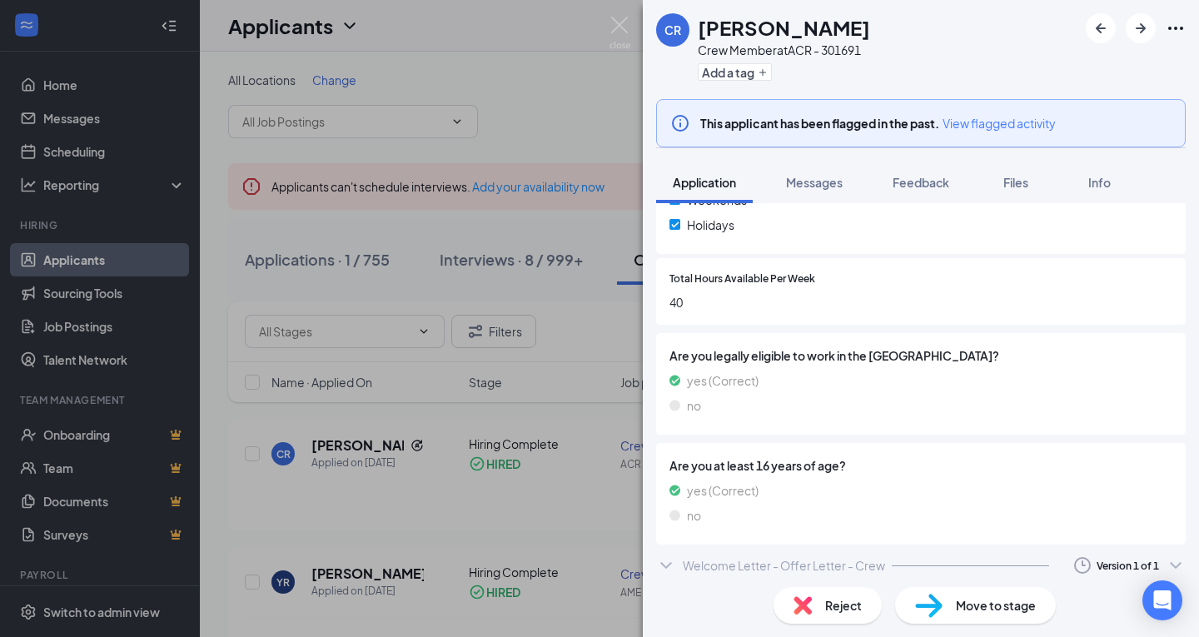
scroll to position [752, 0]
click at [922, 567] on div "Welcome Letter - Offer Letter - Crew Version 1 of 1" at bounding box center [921, 562] width 530 height 33
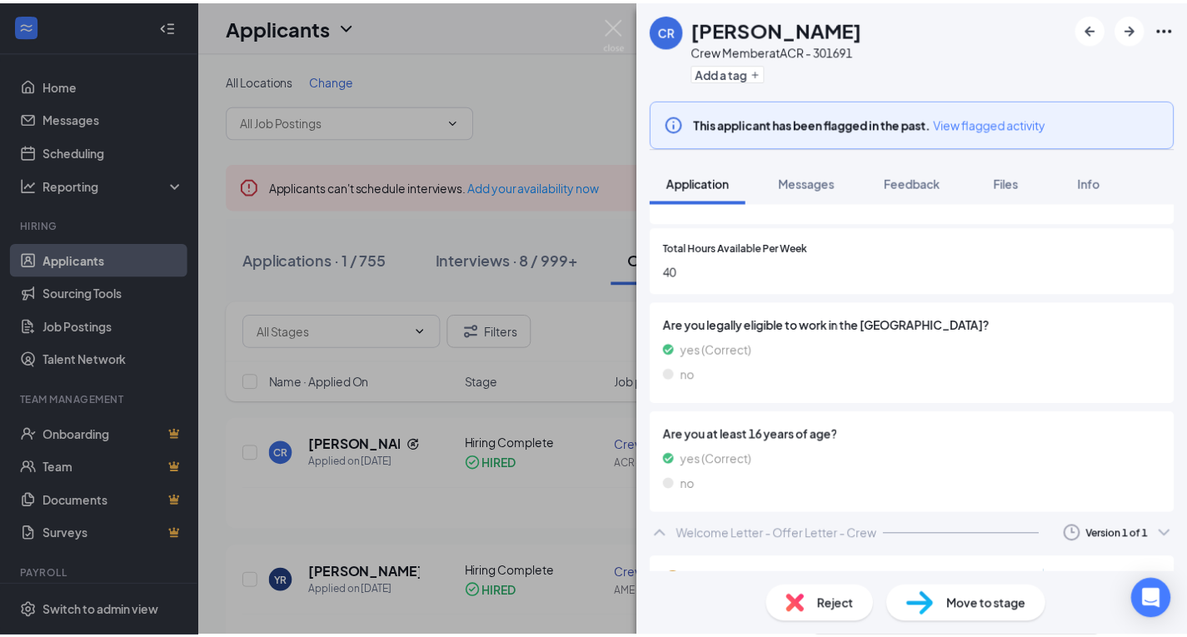
scroll to position [775, 0]
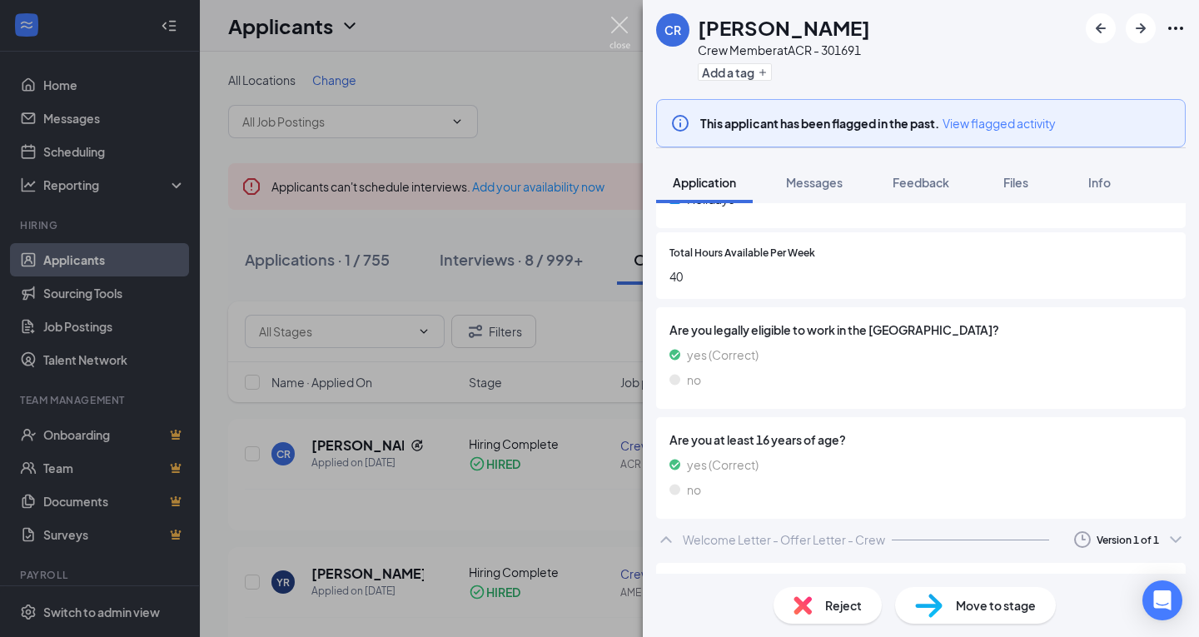
click at [616, 22] on img at bounding box center [620, 33] width 21 height 32
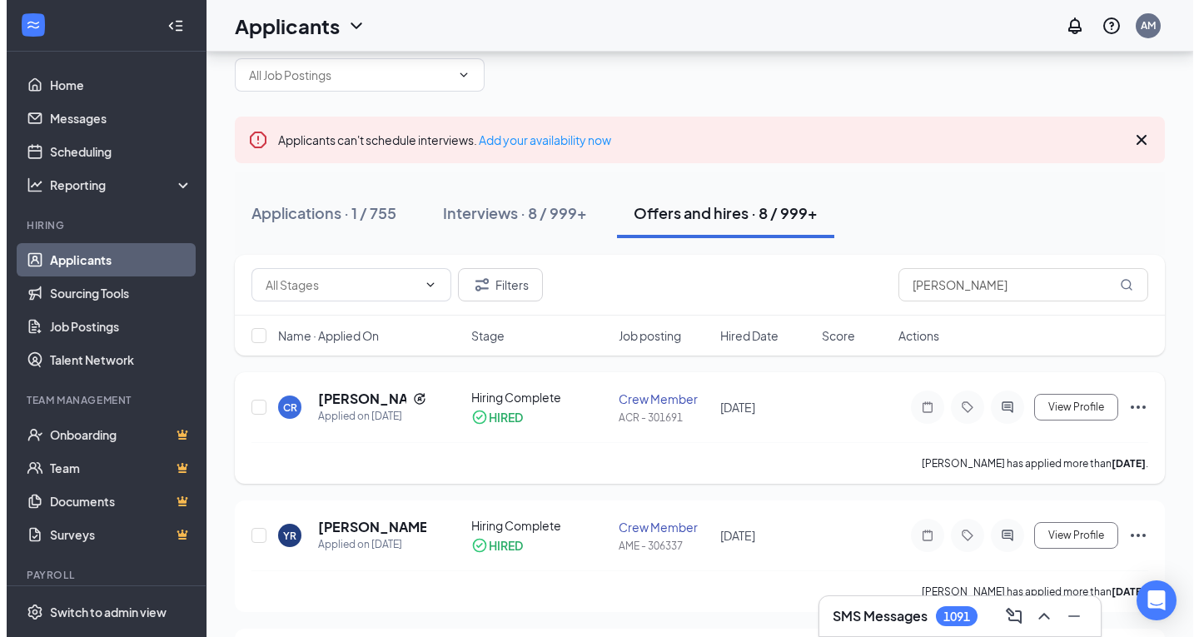
scroll to position [83, 0]
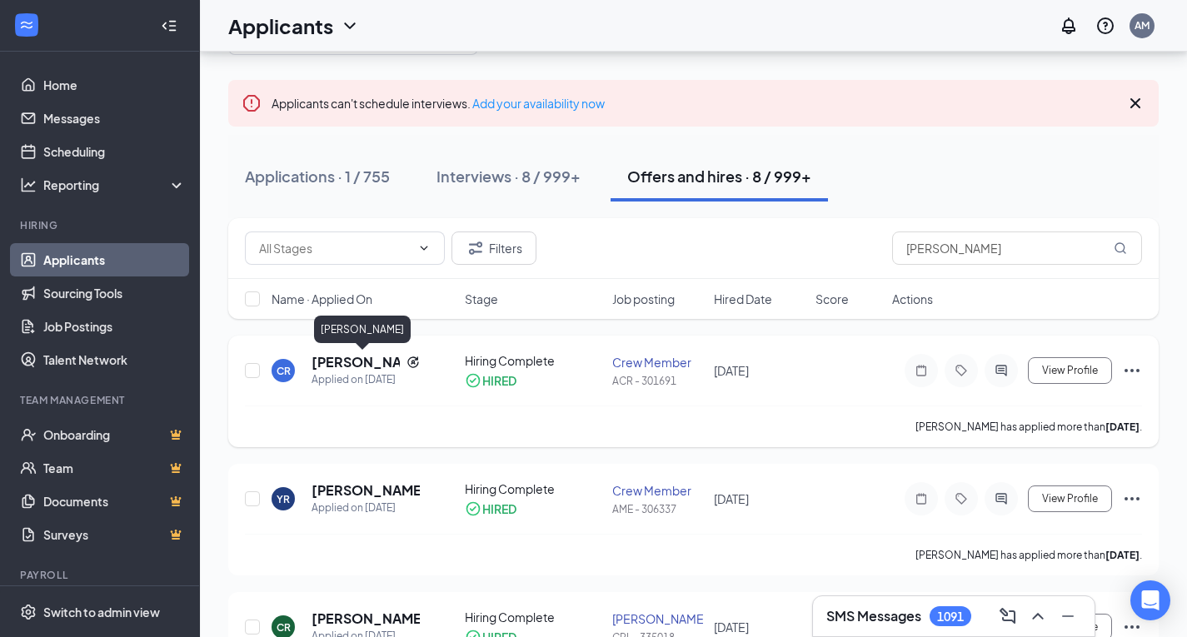
click at [350, 364] on h5 "[PERSON_NAME]" at bounding box center [356, 362] width 88 height 18
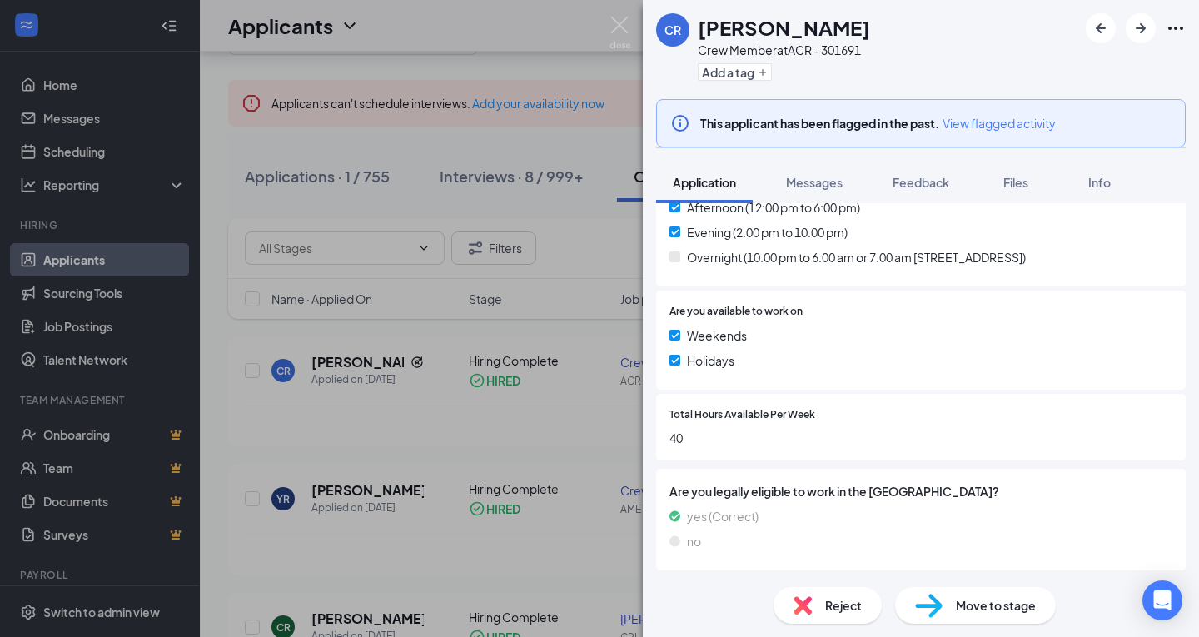
scroll to position [758, 0]
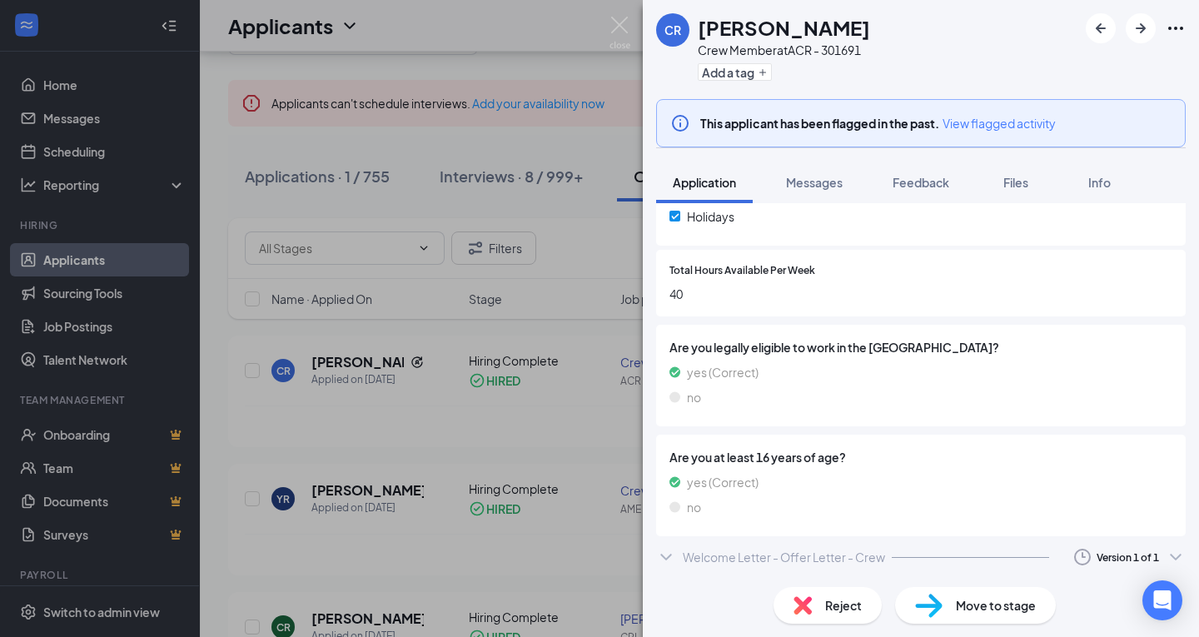
click at [816, 553] on div "Welcome Letter - Offer Letter - Crew" at bounding box center [784, 557] width 202 height 17
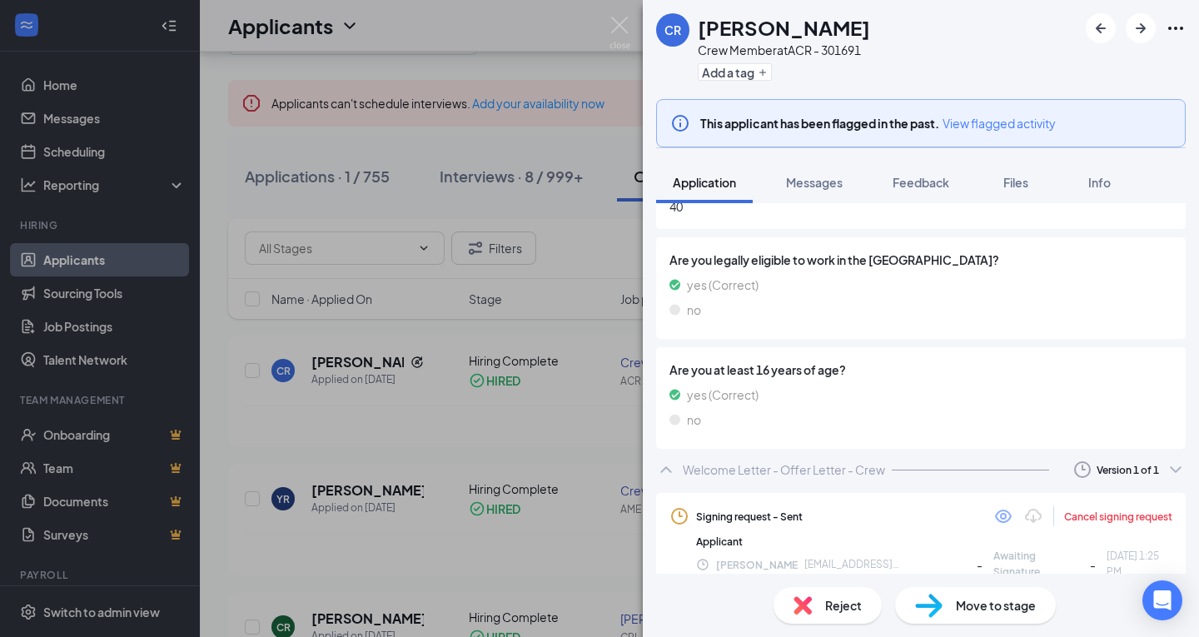
scroll to position [857, 0]
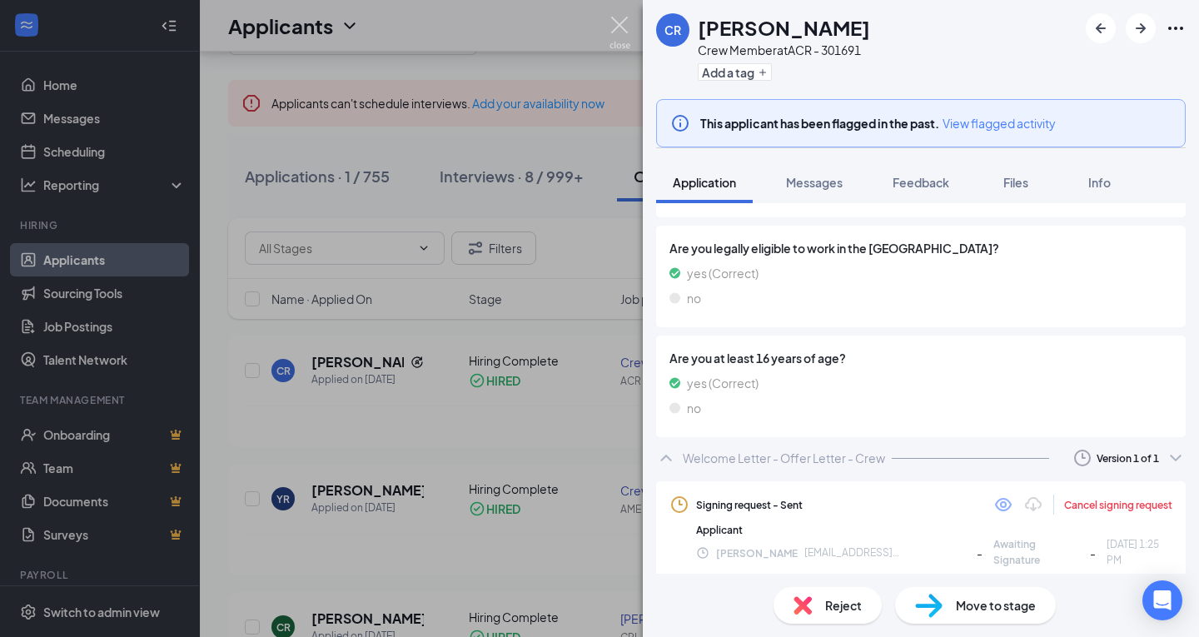
click at [616, 26] on img at bounding box center [620, 33] width 21 height 32
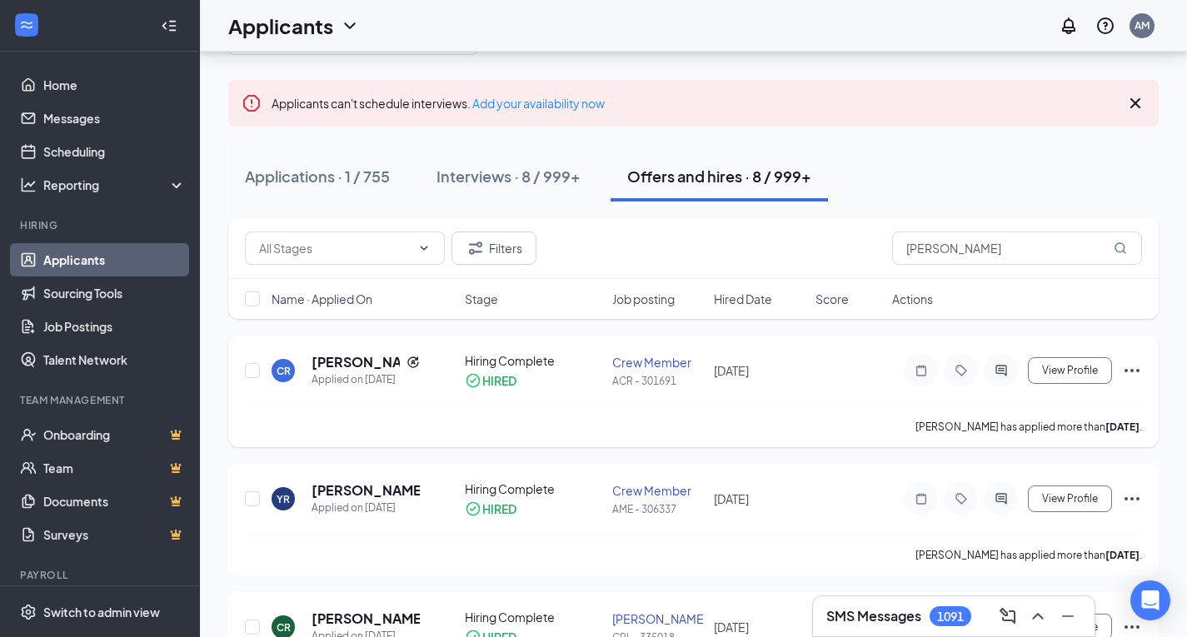
click at [1137, 375] on icon "Ellipses" at bounding box center [1132, 371] width 20 height 20
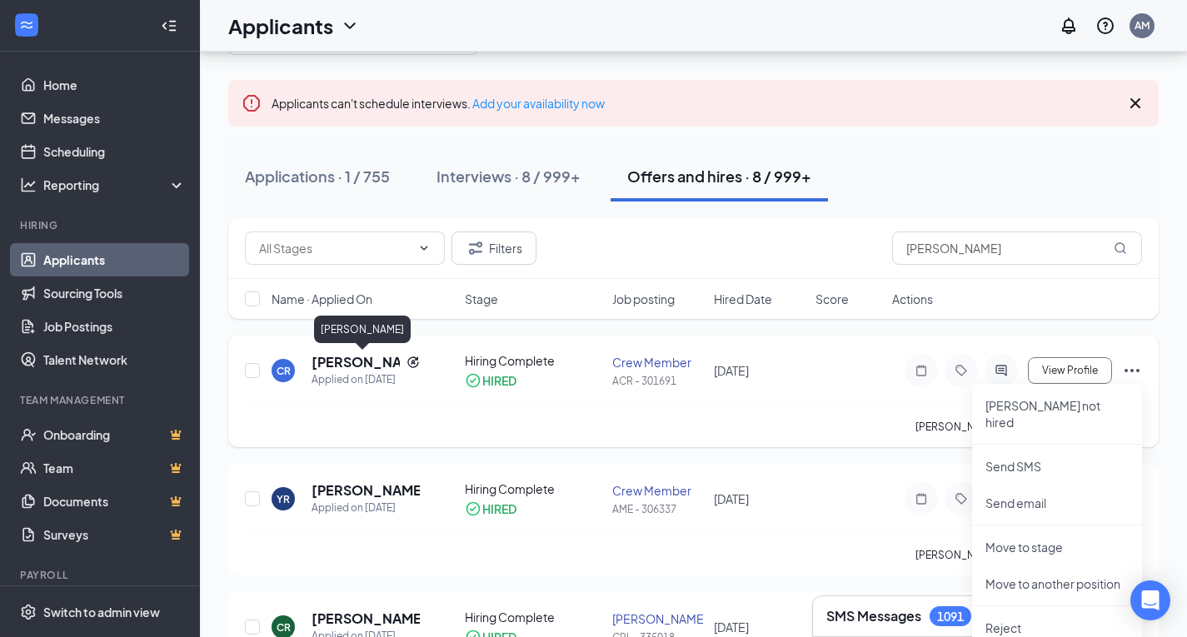
click at [346, 356] on h5 "[PERSON_NAME]" at bounding box center [356, 362] width 88 height 18
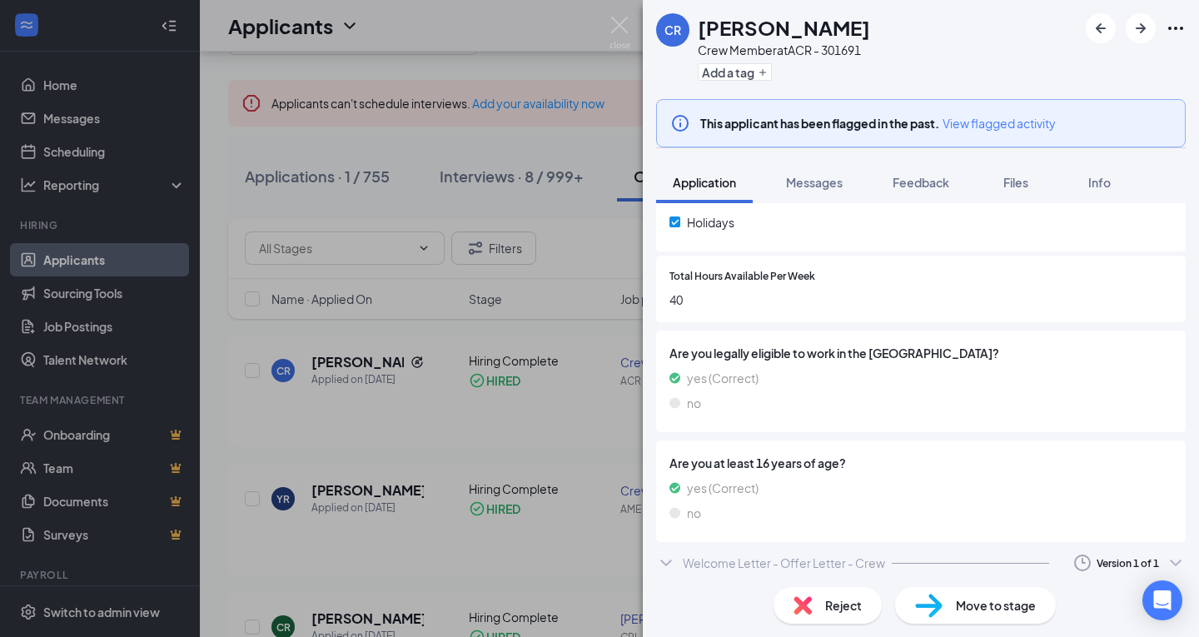
click at [840, 557] on div "Welcome Letter - Offer Letter - Crew" at bounding box center [784, 563] width 202 height 17
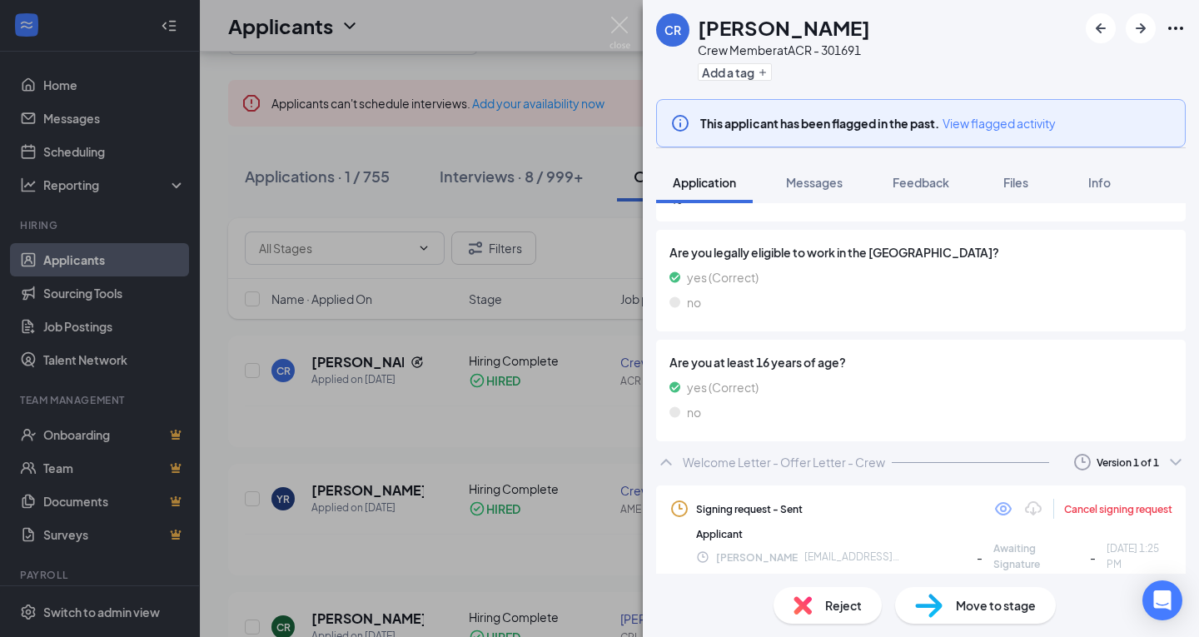
scroll to position [855, 0]
click at [995, 507] on icon "Eye" at bounding box center [1003, 507] width 17 height 13
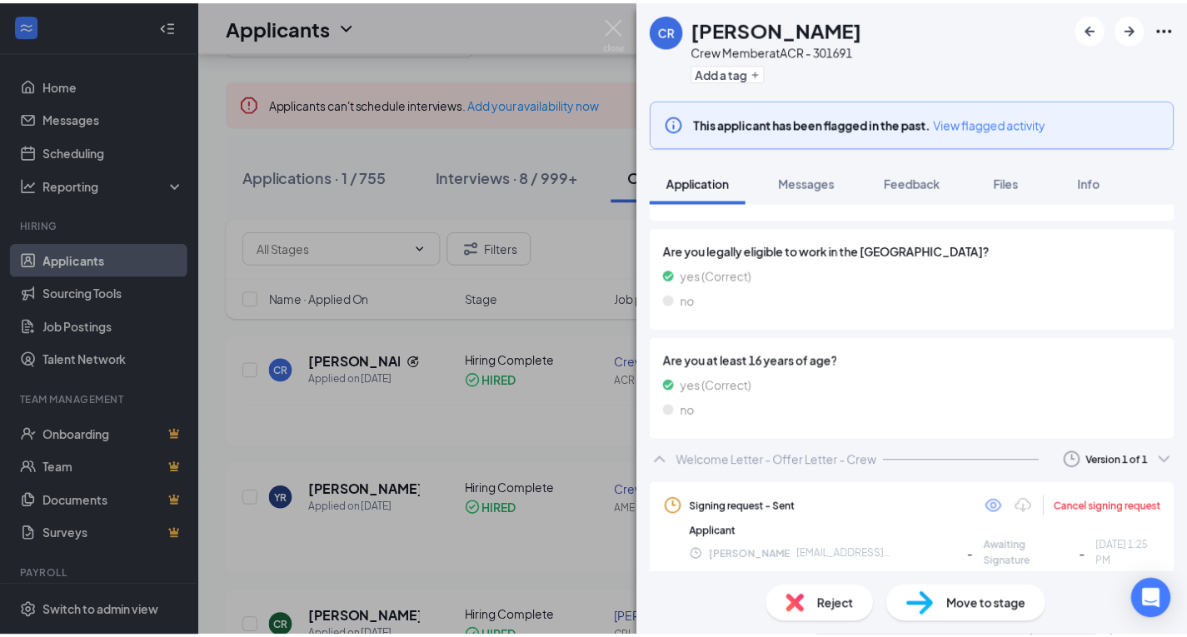
scroll to position [853, 0]
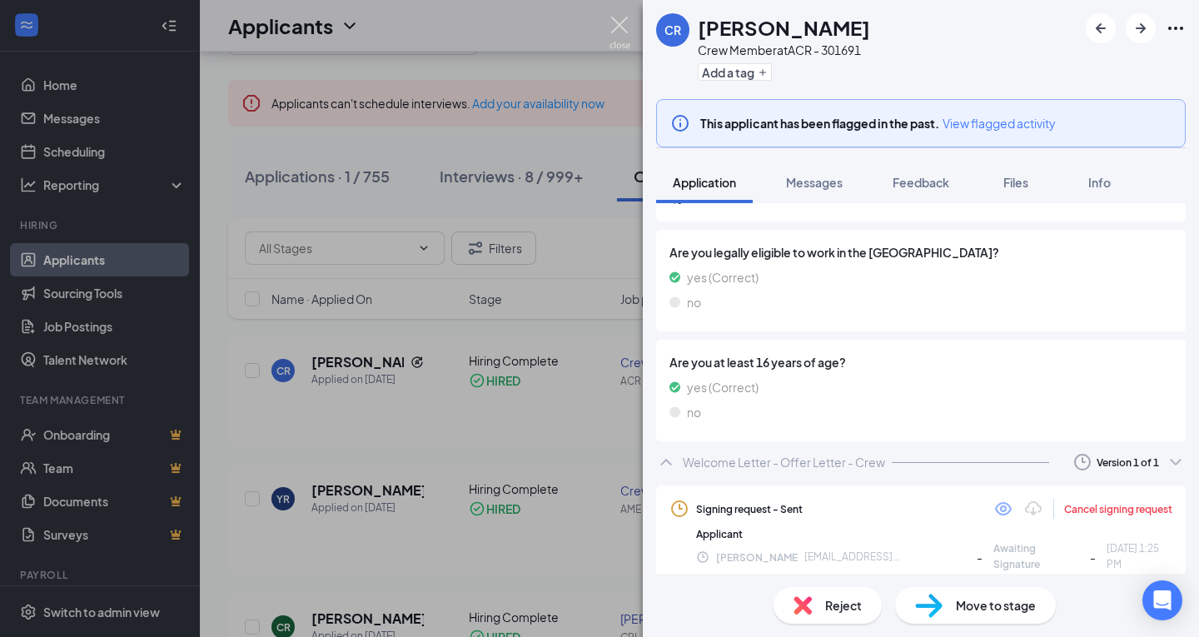
click at [622, 22] on img at bounding box center [620, 33] width 21 height 32
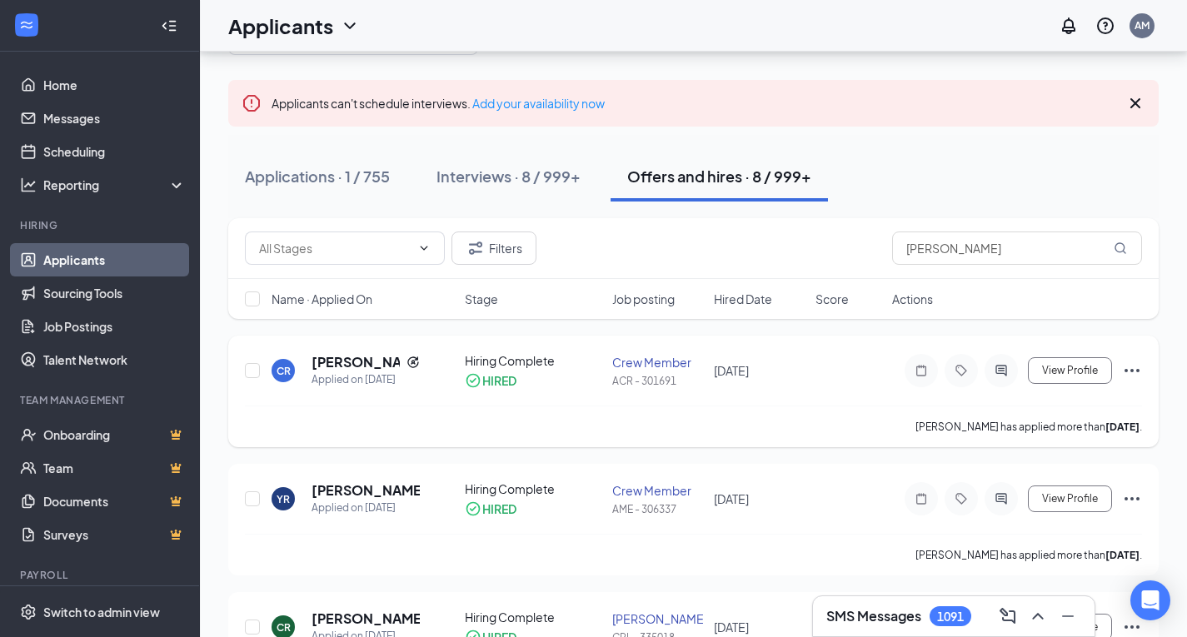
click at [1135, 368] on icon "Ellipses" at bounding box center [1132, 371] width 20 height 20
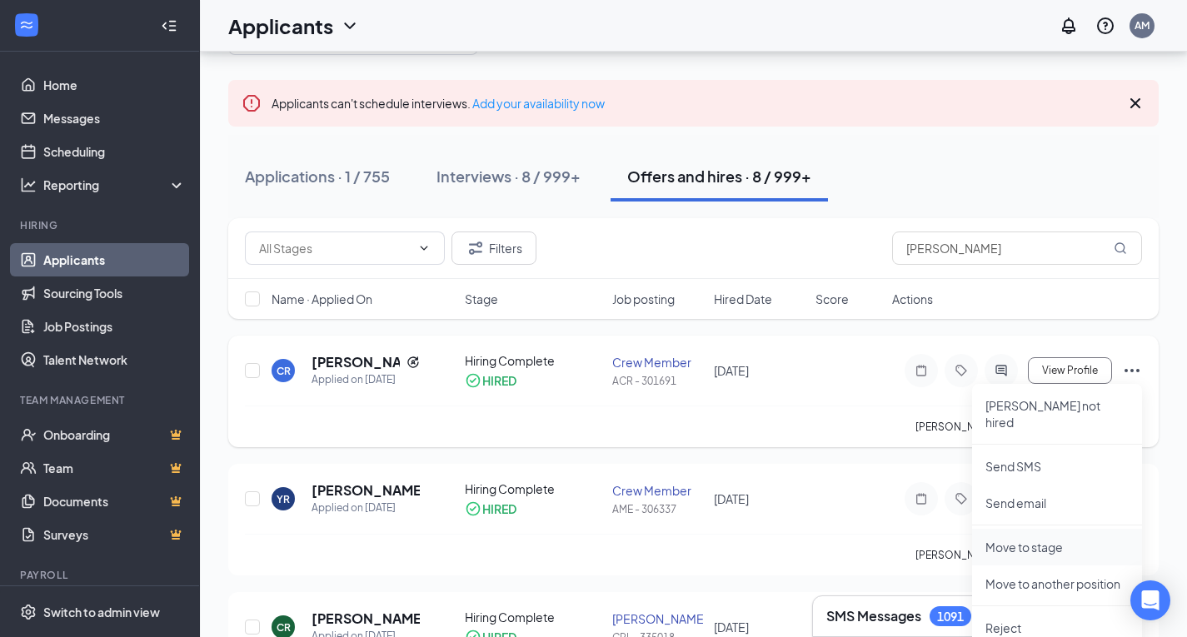
click at [1029, 539] on p "Move to stage" at bounding box center [1056, 547] width 143 height 17
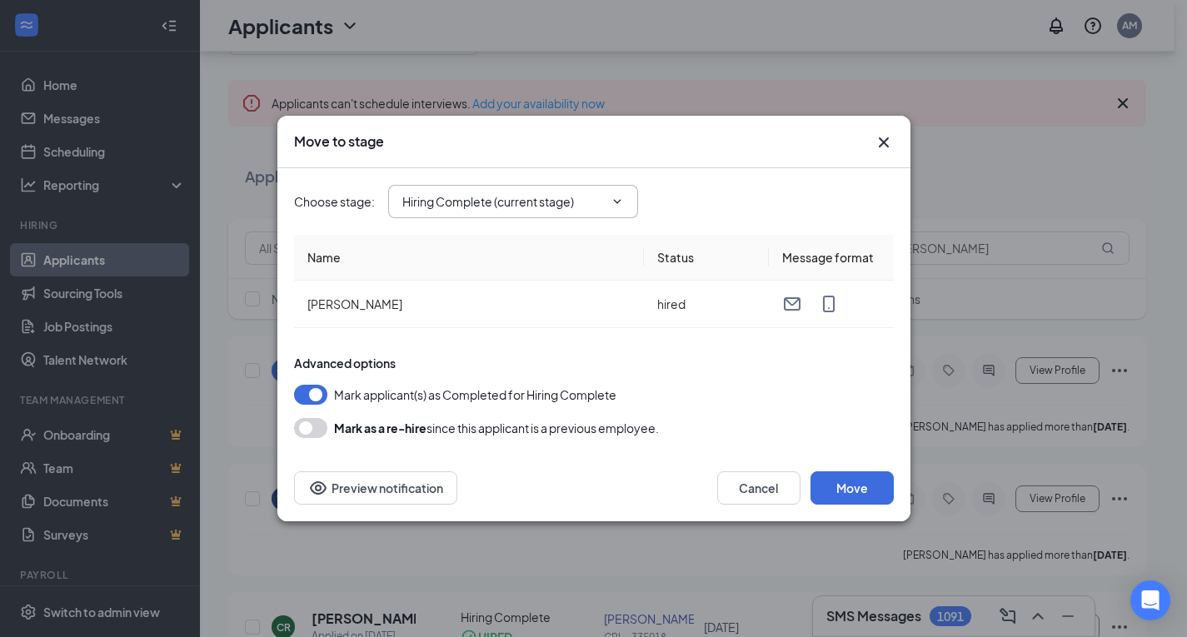
click at [445, 202] on input "Hiring Complete (current stage)" at bounding box center [503, 201] width 202 height 18
click at [453, 270] on div "Onsite Interview" at bounding box center [460, 271] width 89 height 18
type input "Onsite Interview"
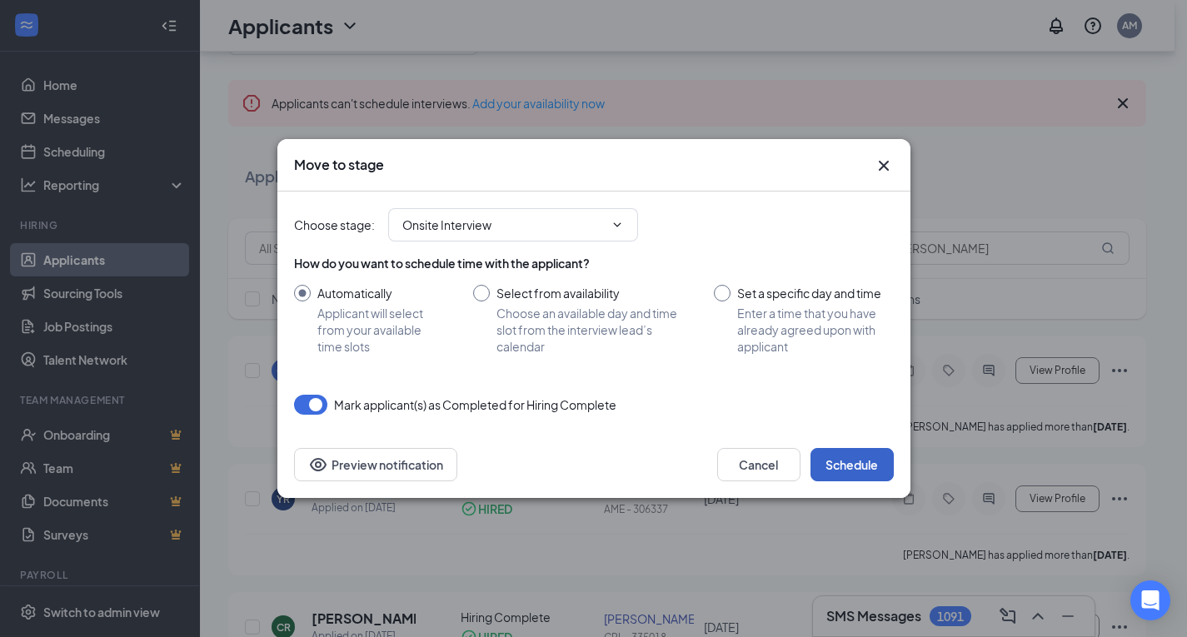
click at [858, 456] on button "Schedule" at bounding box center [851, 464] width 83 height 33
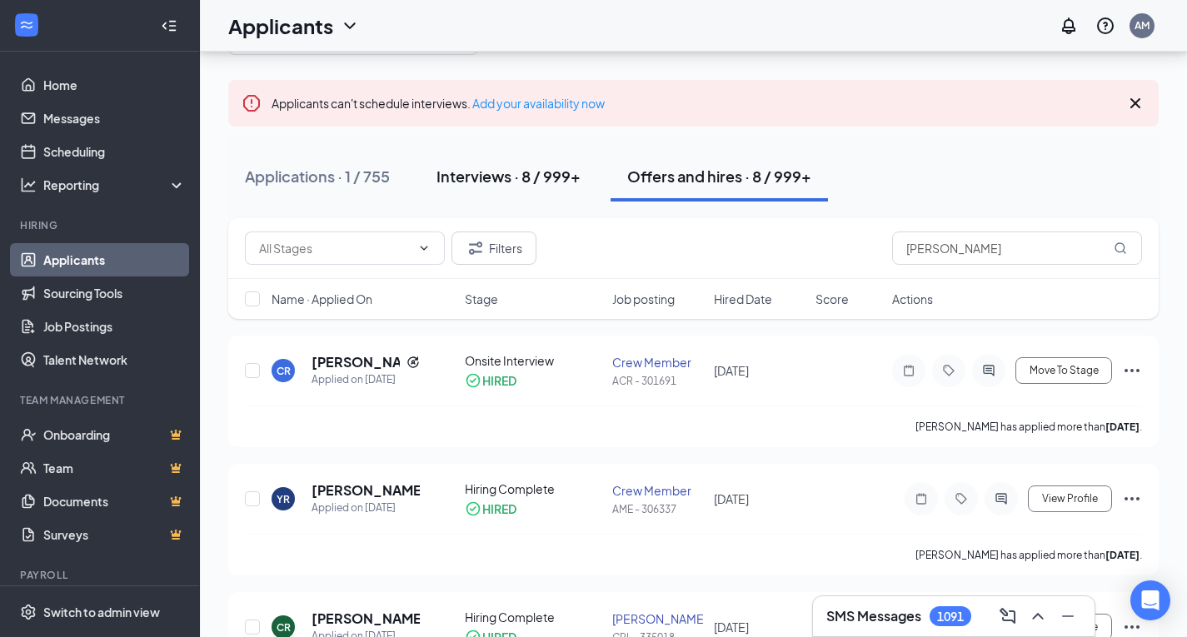
click at [520, 176] on div "Interviews · 8 / 999+" at bounding box center [508, 176] width 144 height 21
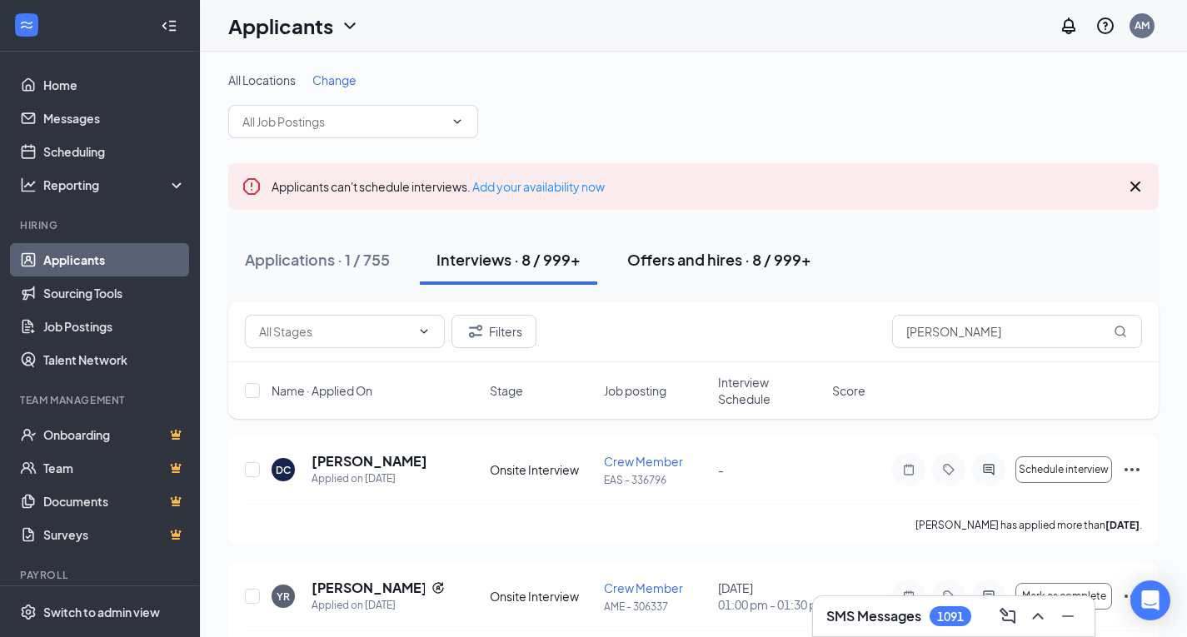
click at [716, 267] on div "Offers and hires · 8 / 999+" at bounding box center [719, 259] width 184 height 21
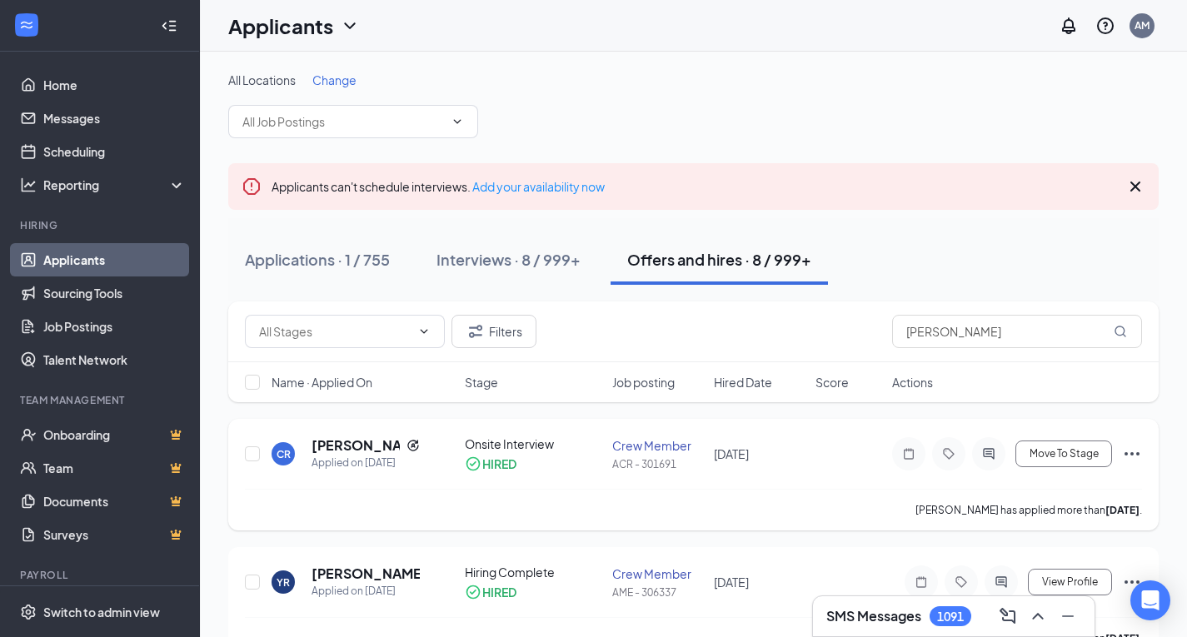
click at [1134, 452] on icon "Ellipses" at bounding box center [1132, 454] width 20 height 20
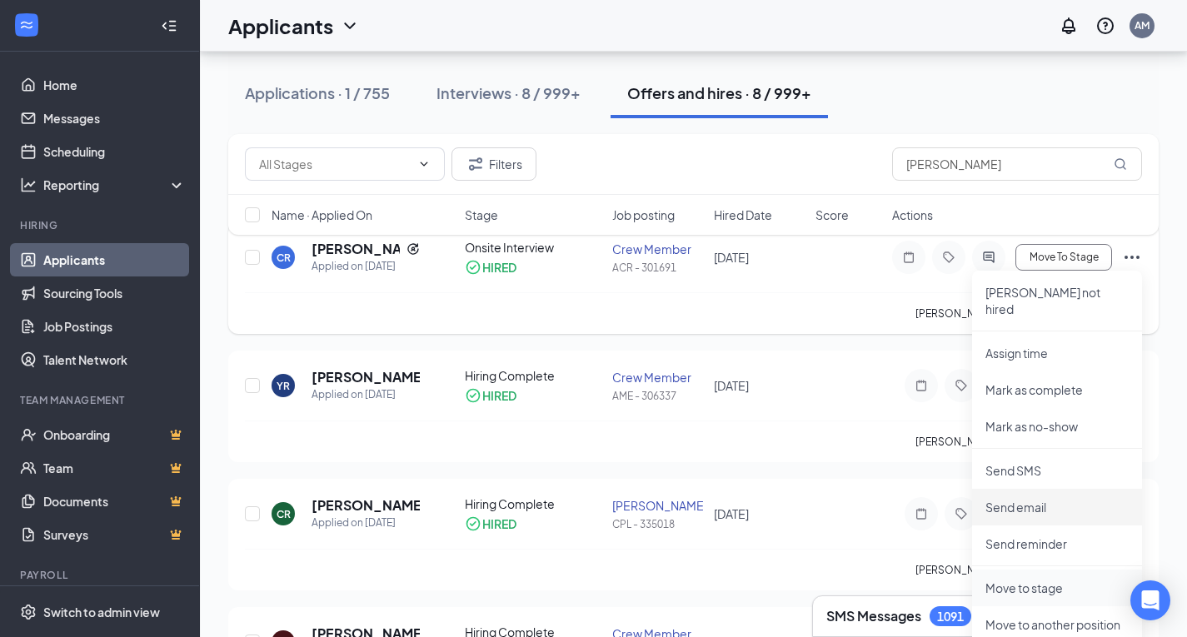
scroll to position [250, 0]
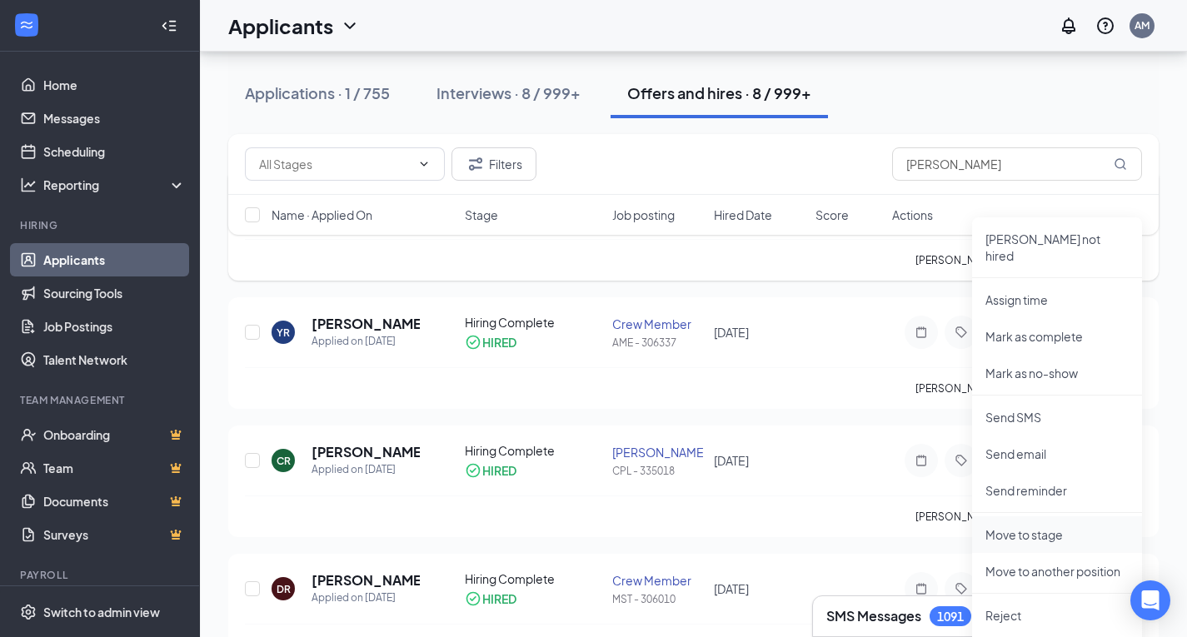
click at [1041, 526] on p "Move to stage" at bounding box center [1056, 534] width 143 height 17
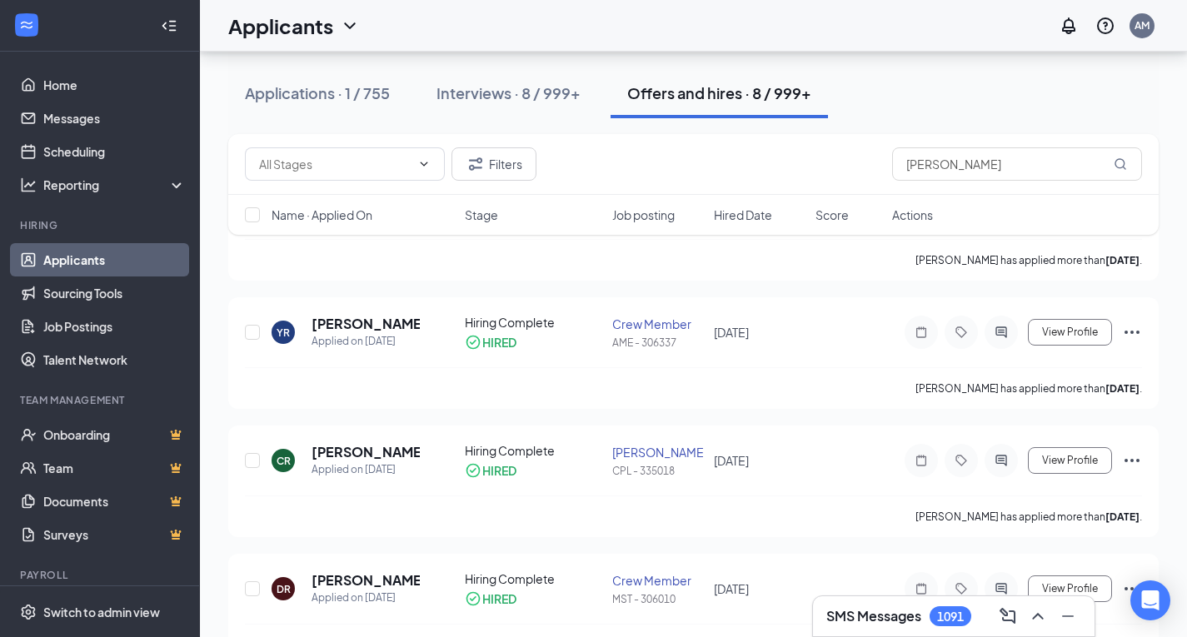
type input "Welcome Letter - Offer Letter - Crew (next stage)"
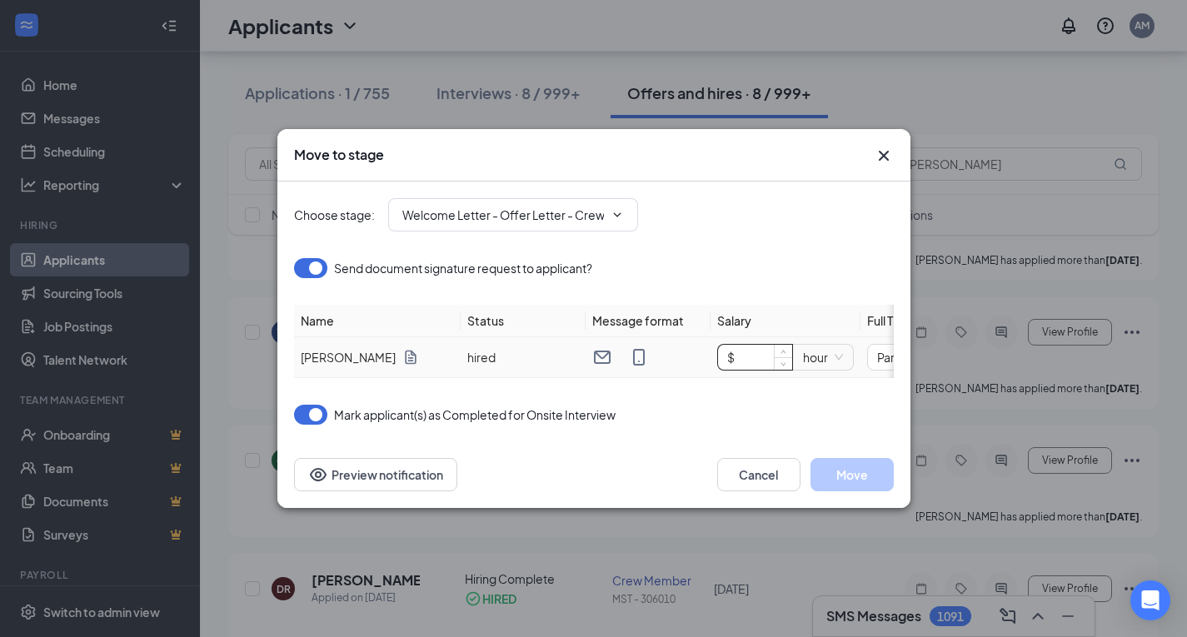
click at [750, 347] on input "$" at bounding box center [755, 357] width 74 height 25
type input "$ 15"
click at [846, 476] on button "Move" at bounding box center [851, 474] width 83 height 33
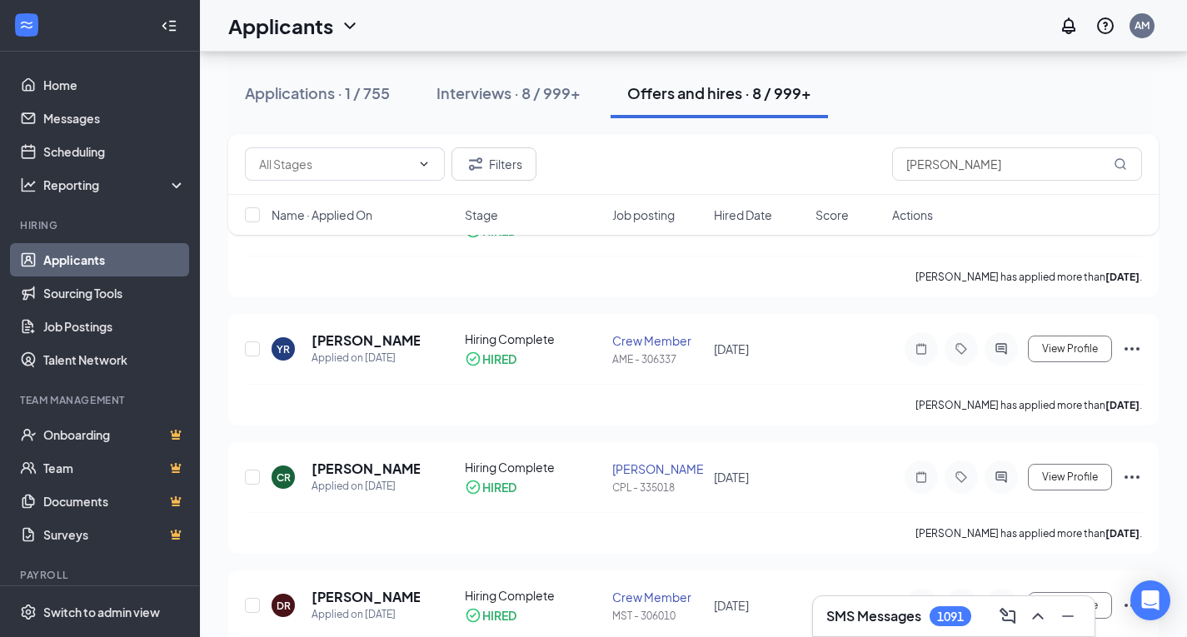
click at [685, 92] on div "Offers and hires · 8 / 999+" at bounding box center [719, 92] width 184 height 21
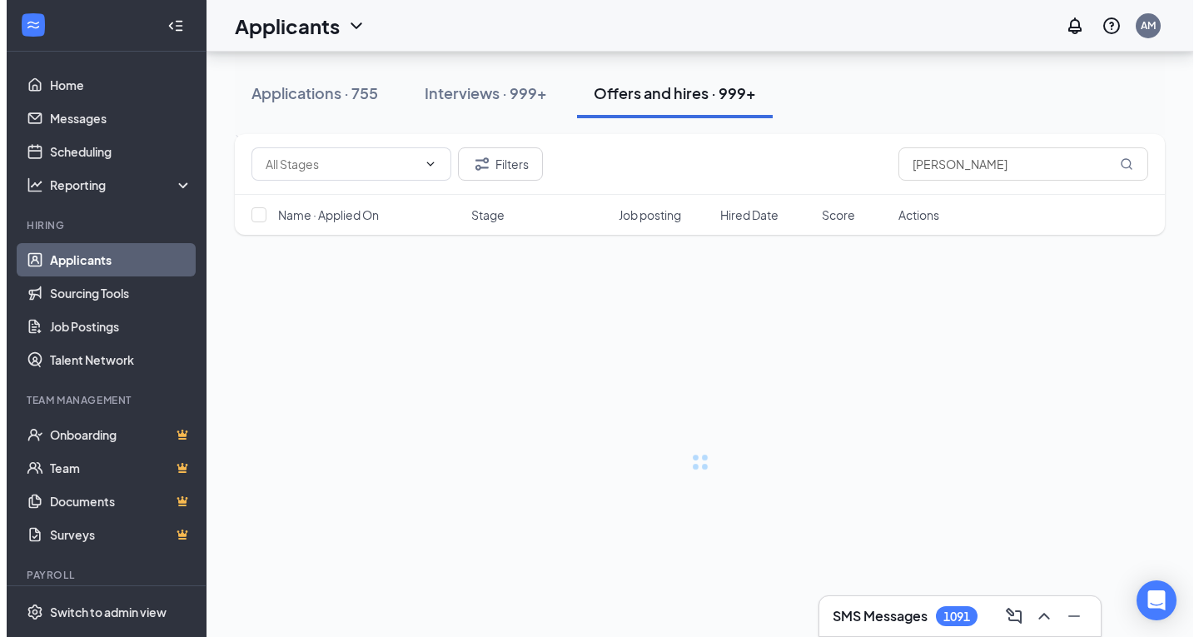
scroll to position [0, 0]
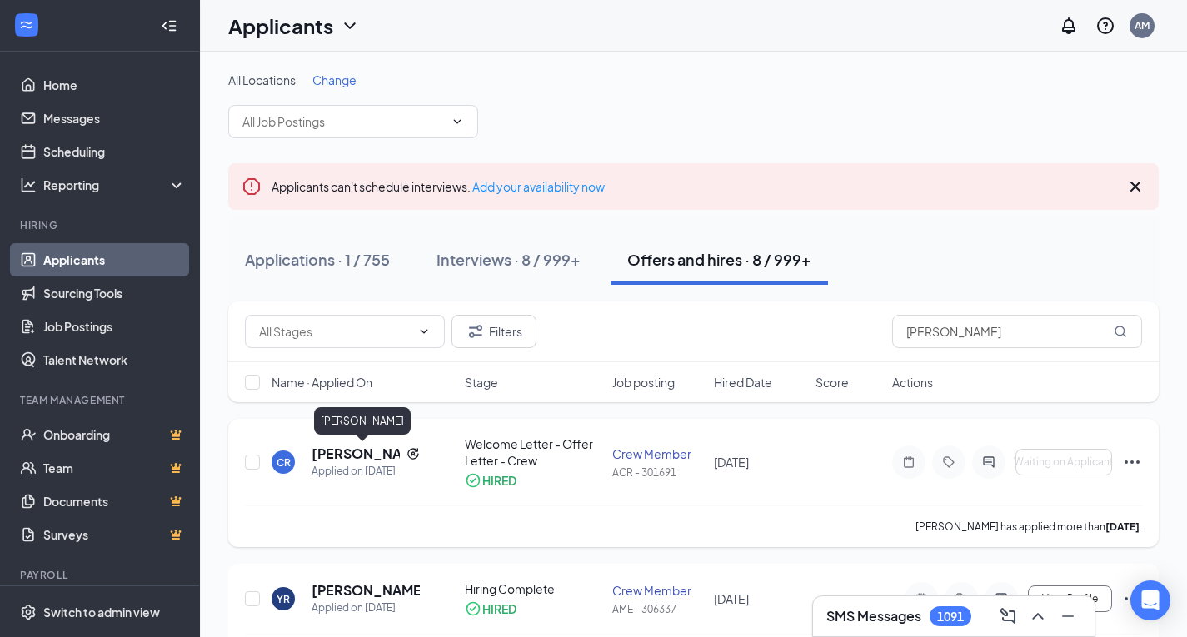
click at [337, 453] on h5 "[PERSON_NAME]" at bounding box center [356, 454] width 88 height 18
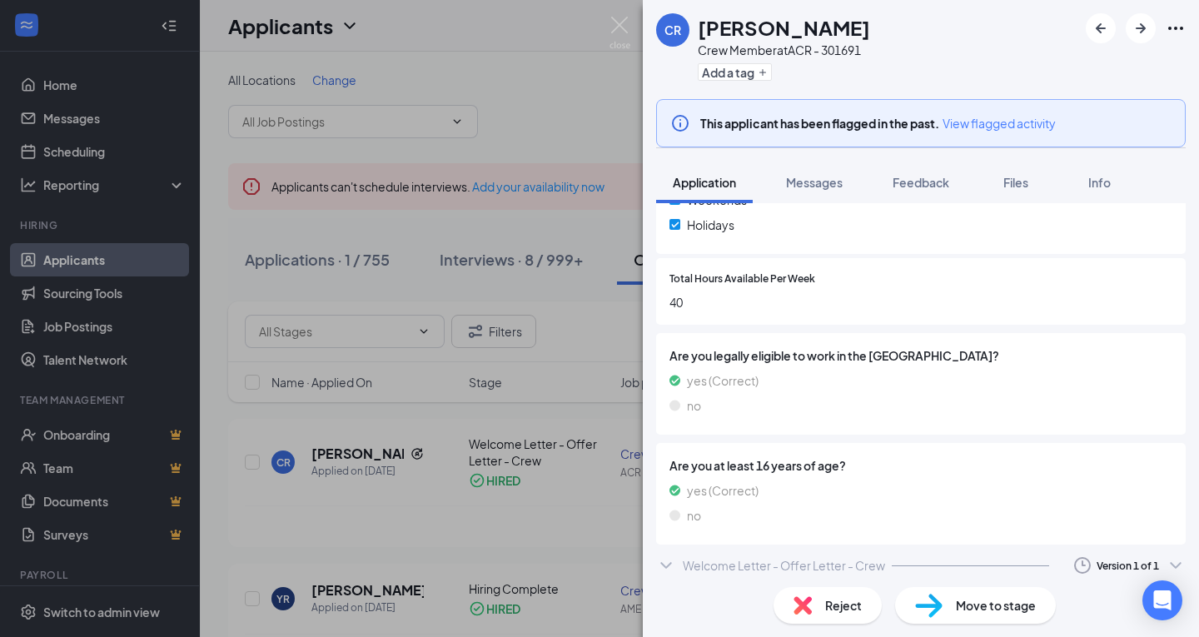
scroll to position [758, 0]
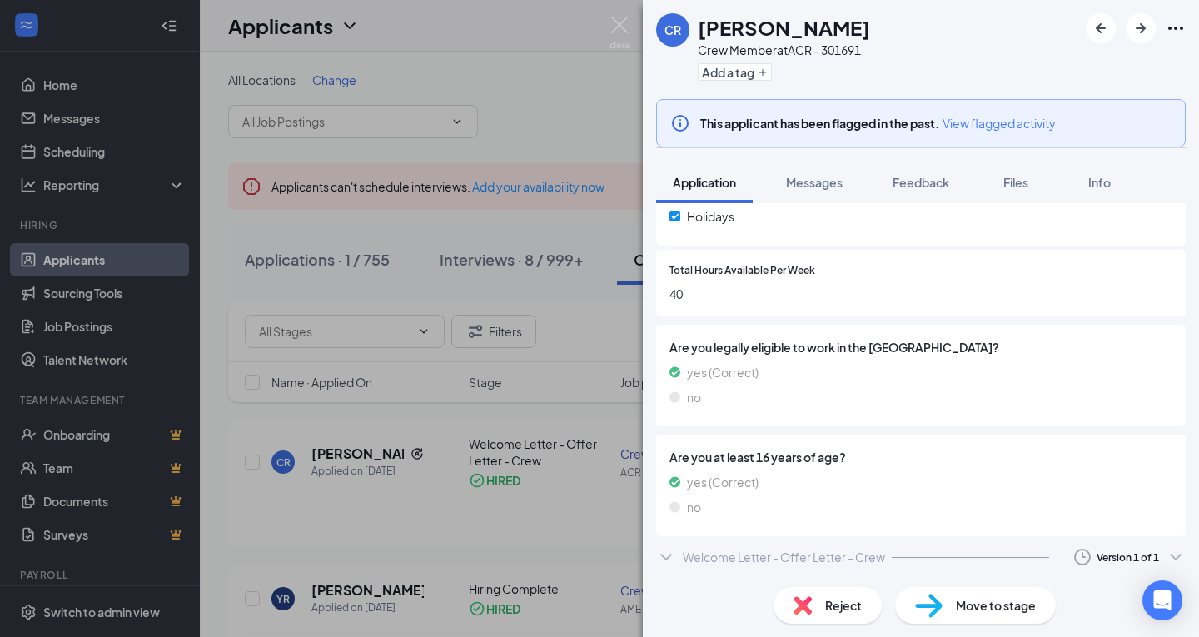
click at [1012, 553] on div "Welcome Letter - Offer Letter - Crew Version 1 of 1" at bounding box center [921, 557] width 530 height 33
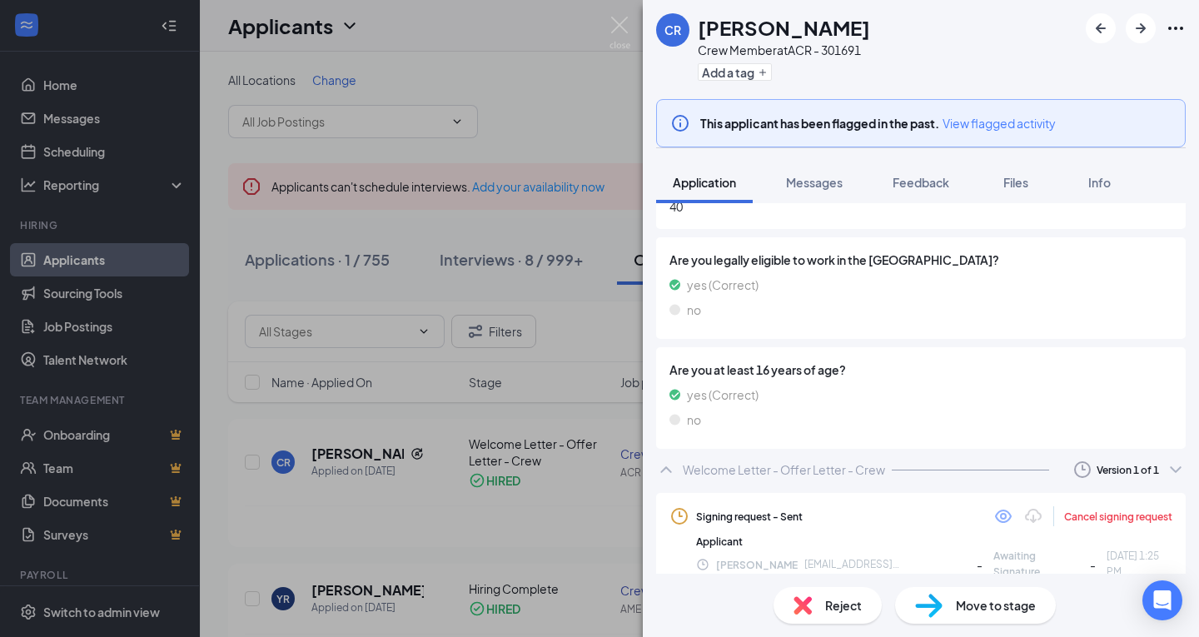
scroll to position [859, 0]
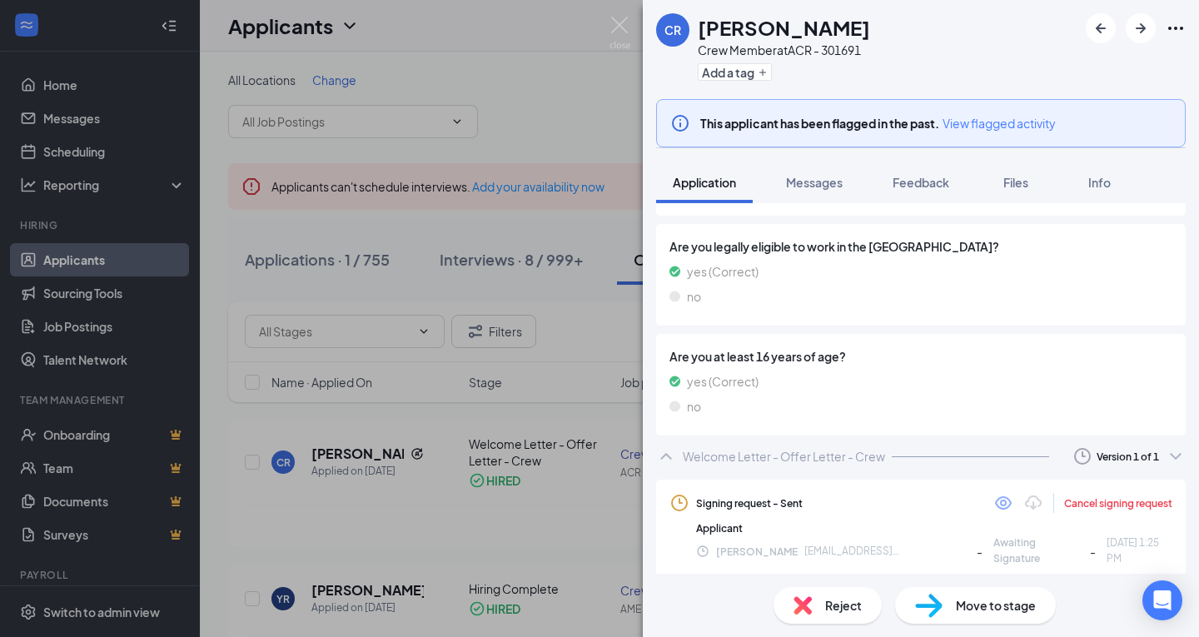
click at [770, 457] on div "Welcome Letter - Offer Letter - Crew" at bounding box center [784, 456] width 202 height 17
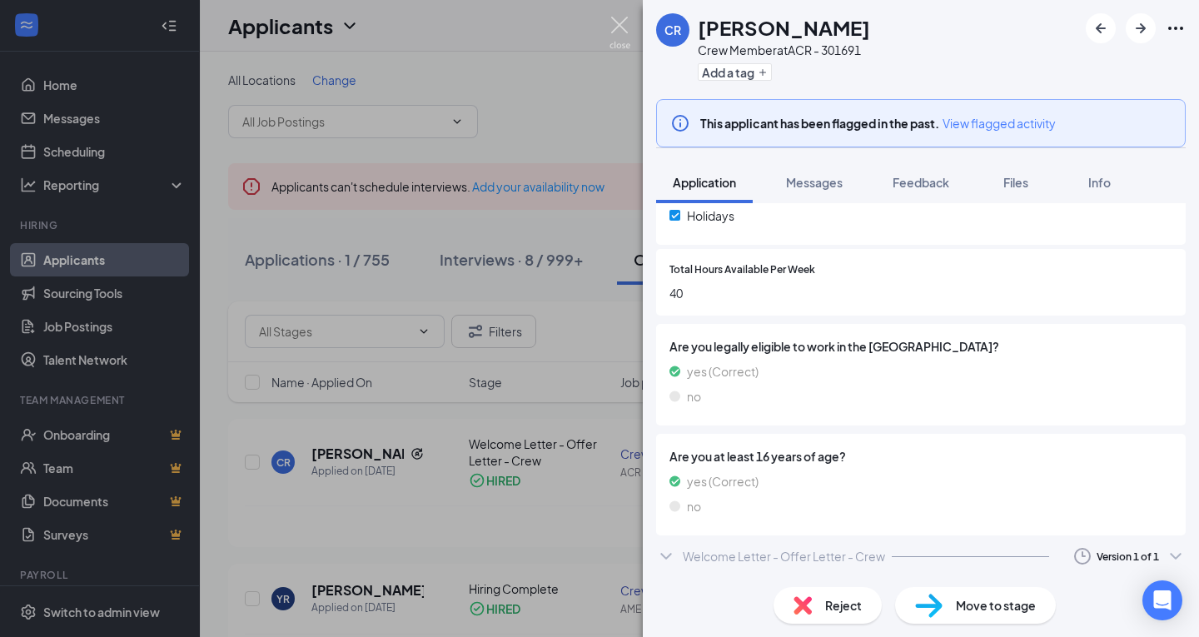
scroll to position [758, 0]
click at [619, 19] on img at bounding box center [620, 33] width 21 height 32
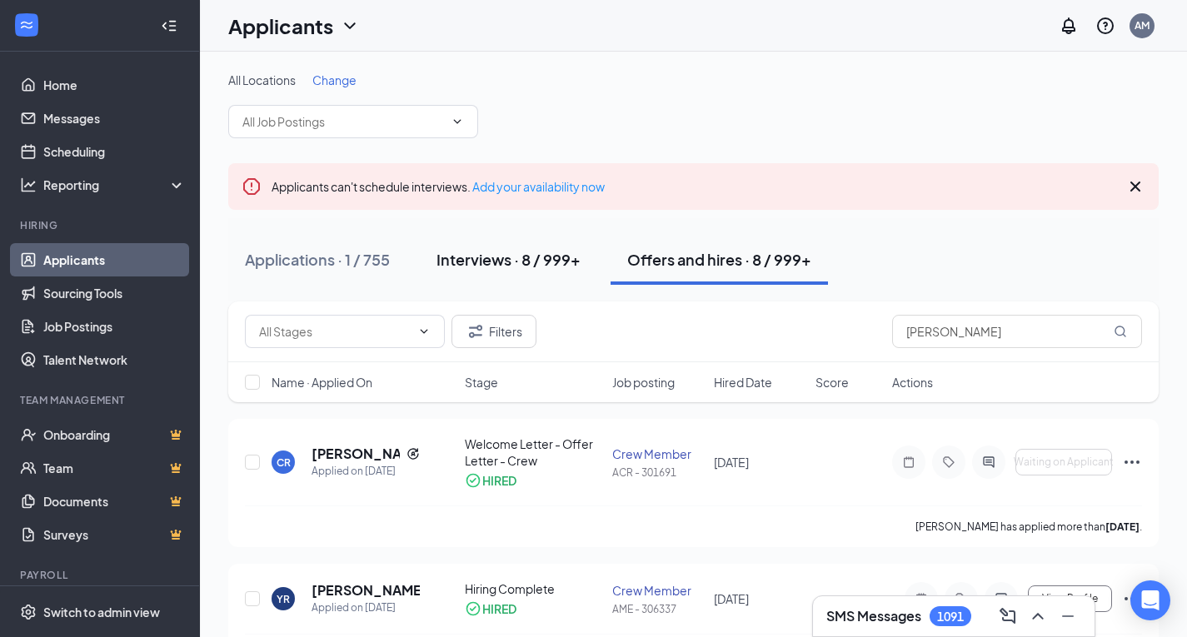
click at [496, 262] on div "Interviews · 8 / 999+" at bounding box center [508, 259] width 144 height 21
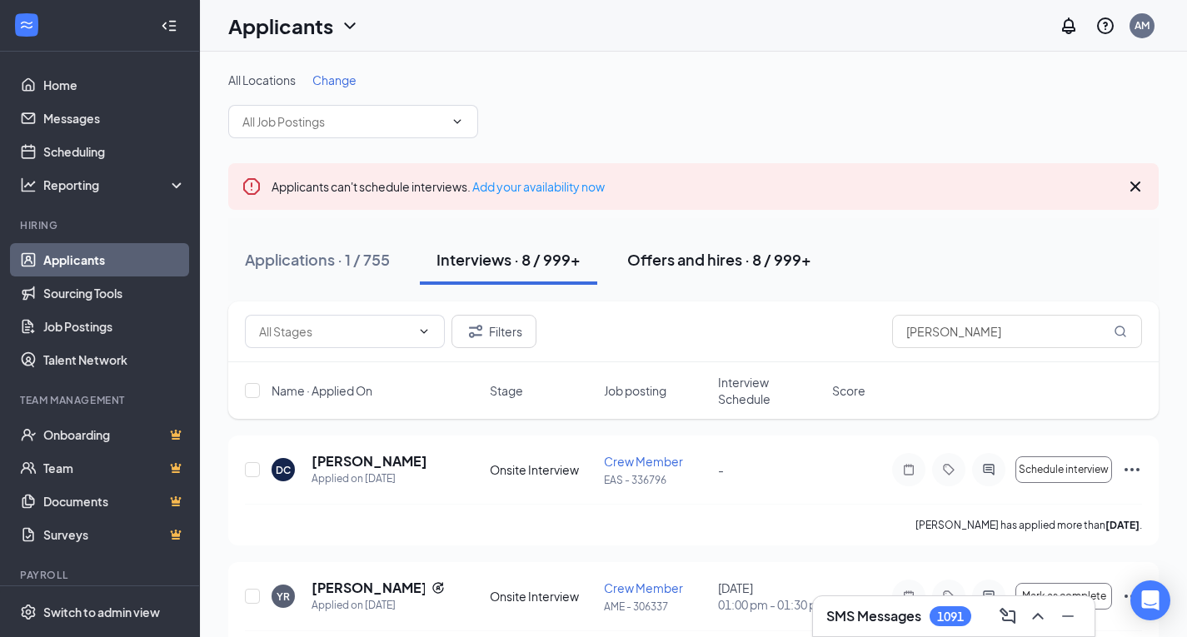
click at [700, 258] on div "Offers and hires · 8 / 999+" at bounding box center [719, 259] width 184 height 21
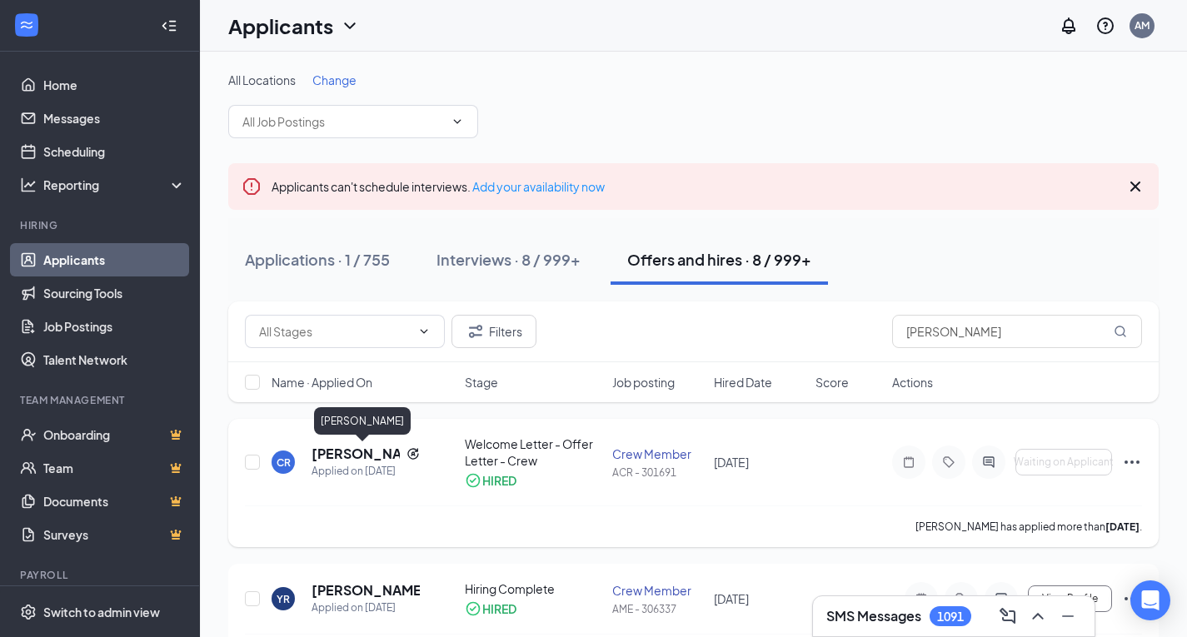
click at [340, 455] on h5 "[PERSON_NAME]" at bounding box center [356, 454] width 88 height 18
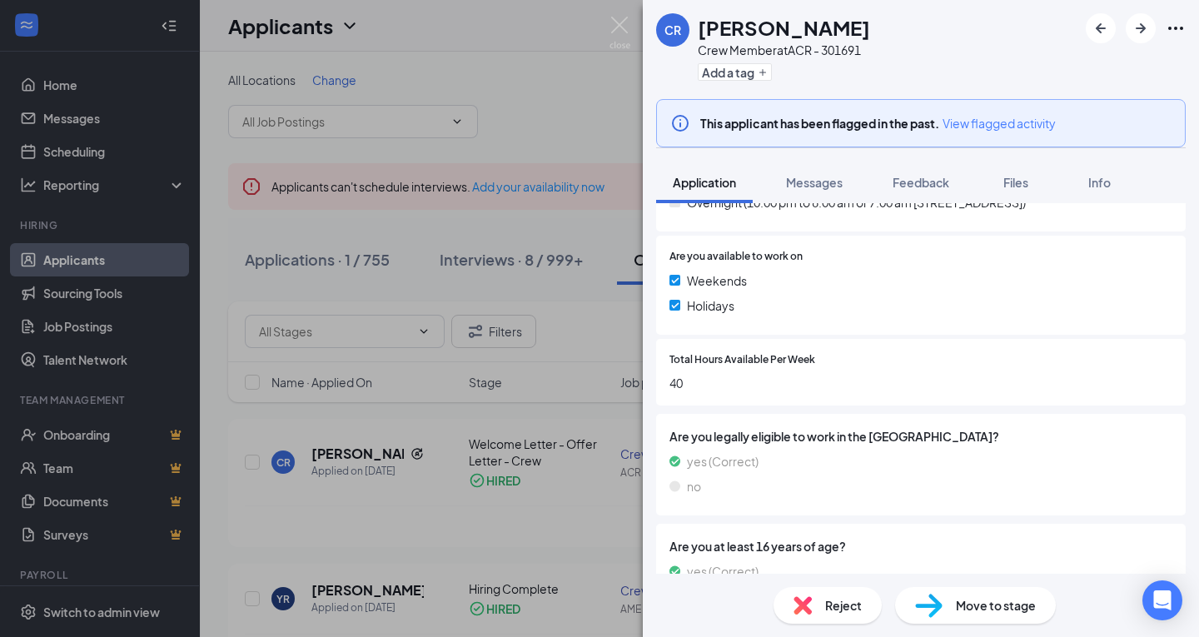
scroll to position [758, 0]
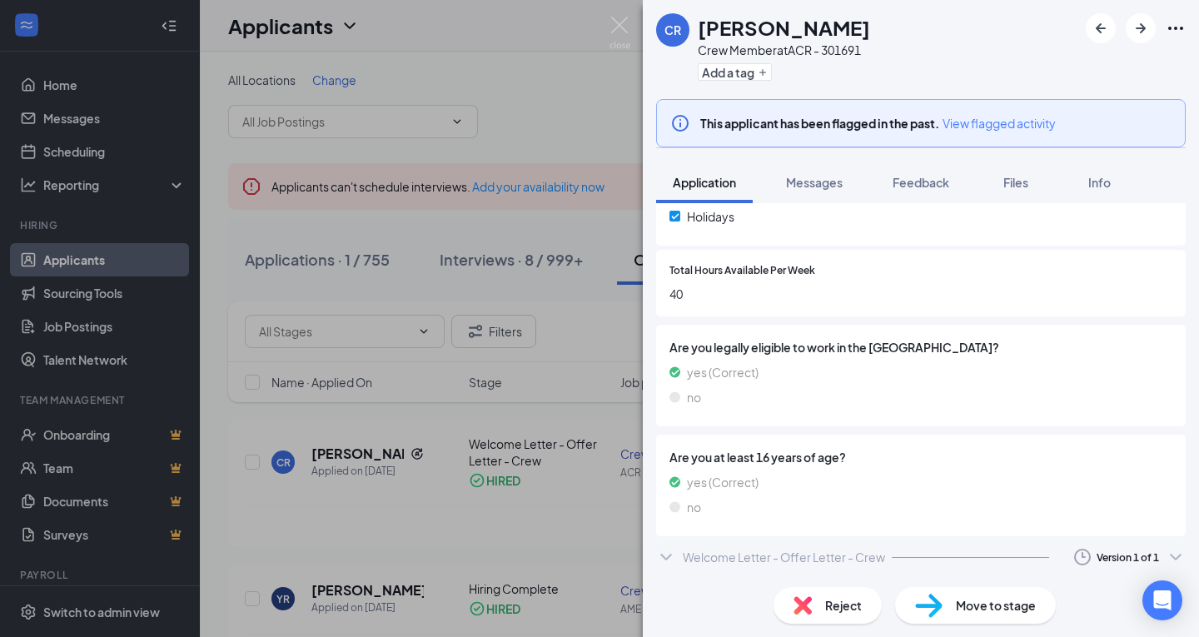
click at [795, 552] on div "Welcome Letter - Offer Letter - Crew" at bounding box center [784, 557] width 202 height 17
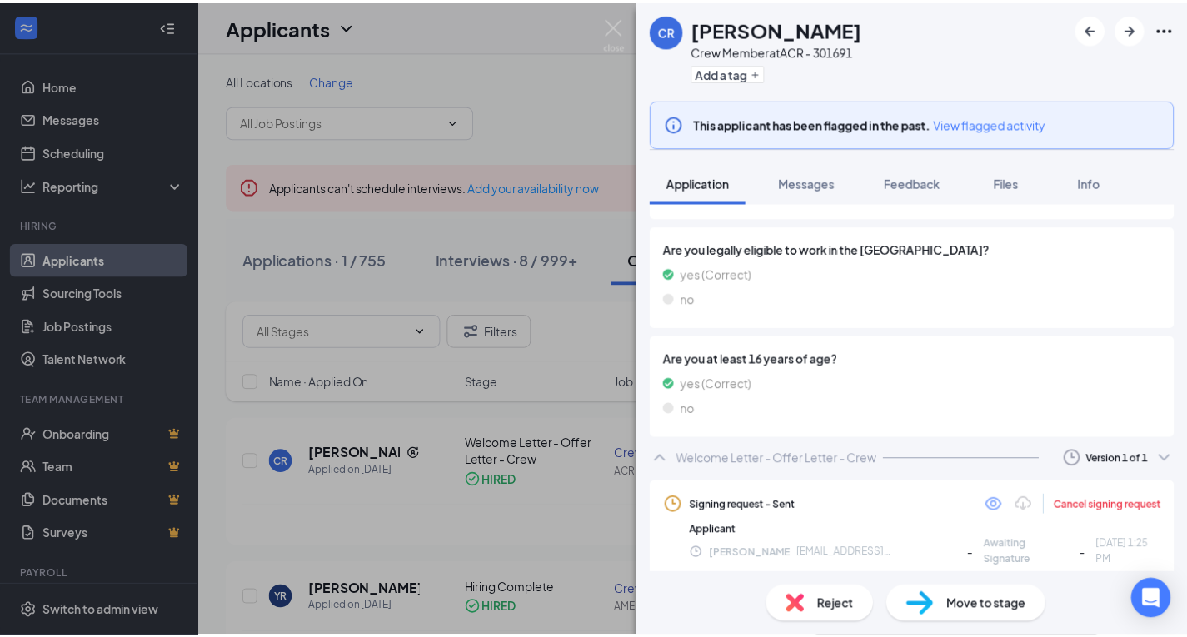
scroll to position [859, 0]
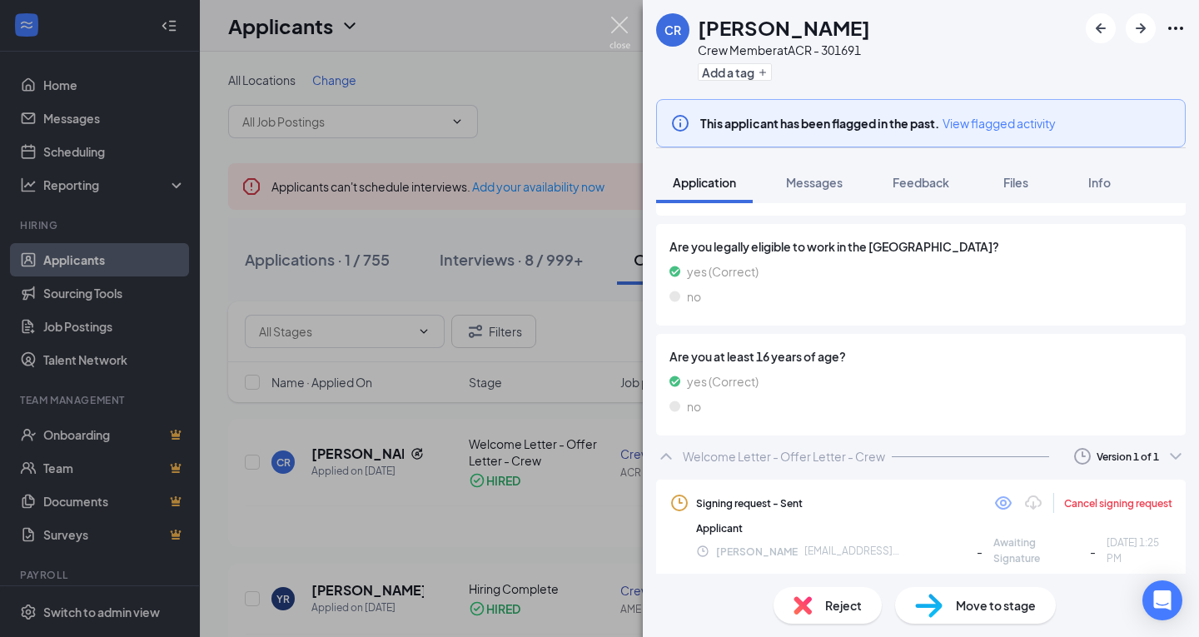
click at [615, 24] on img at bounding box center [620, 33] width 21 height 32
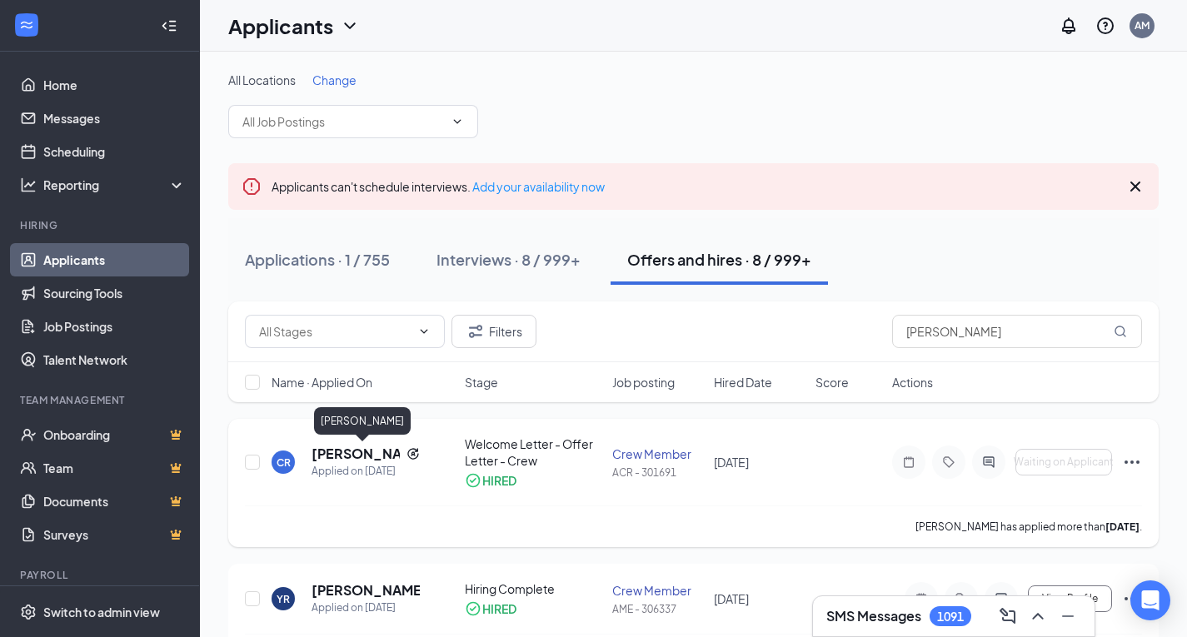
click at [332, 452] on h5 "[PERSON_NAME]" at bounding box center [356, 454] width 88 height 18
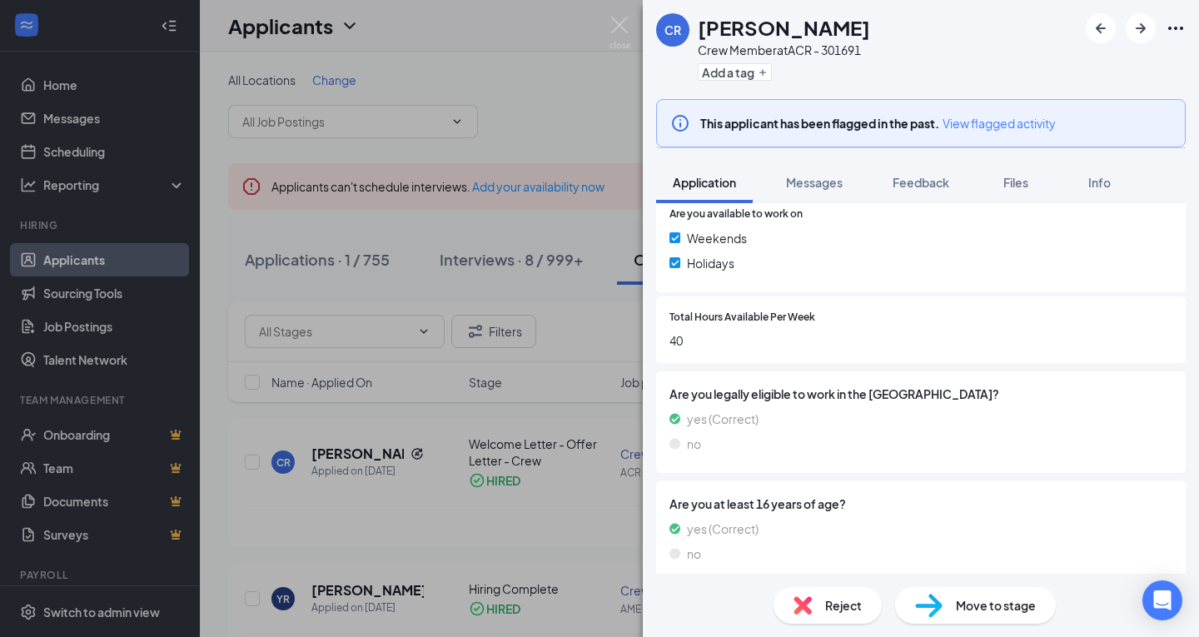
scroll to position [758, 0]
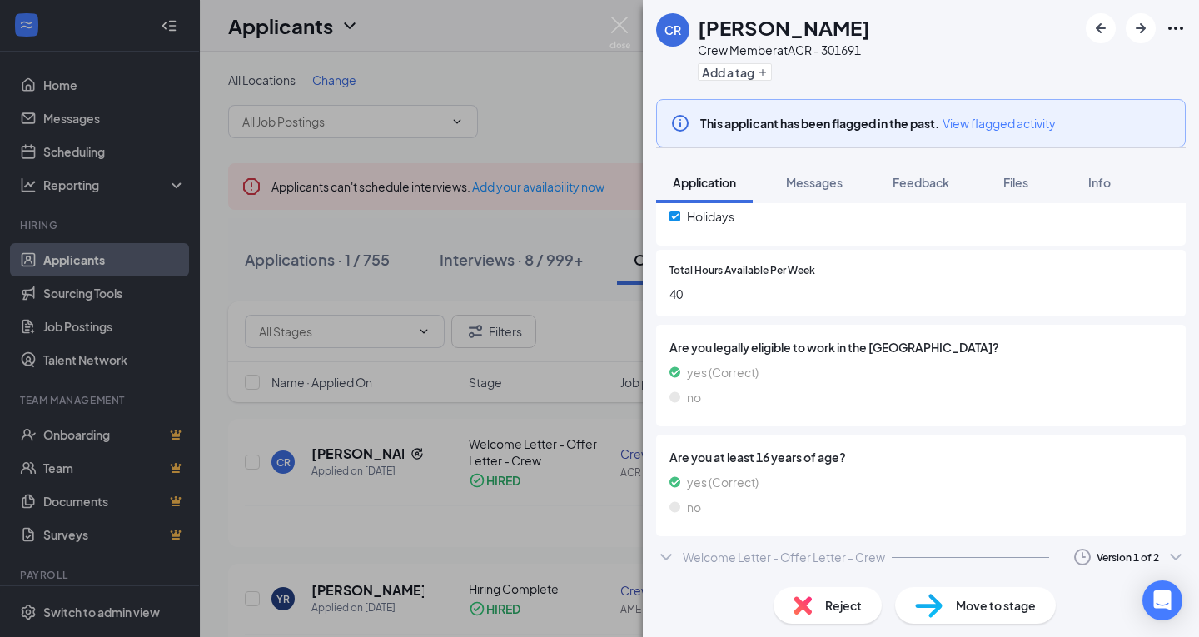
click at [888, 559] on div "Welcome Letter - Offer Letter - Crew Version 1 of 2" at bounding box center [921, 557] width 530 height 33
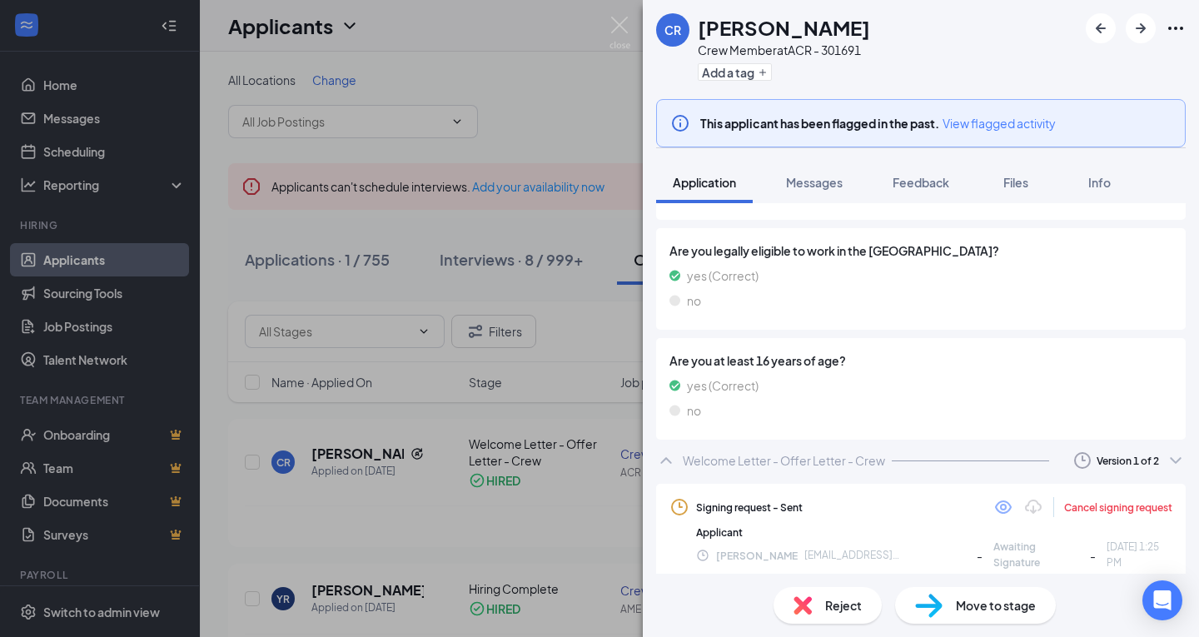
scroll to position [859, 0]
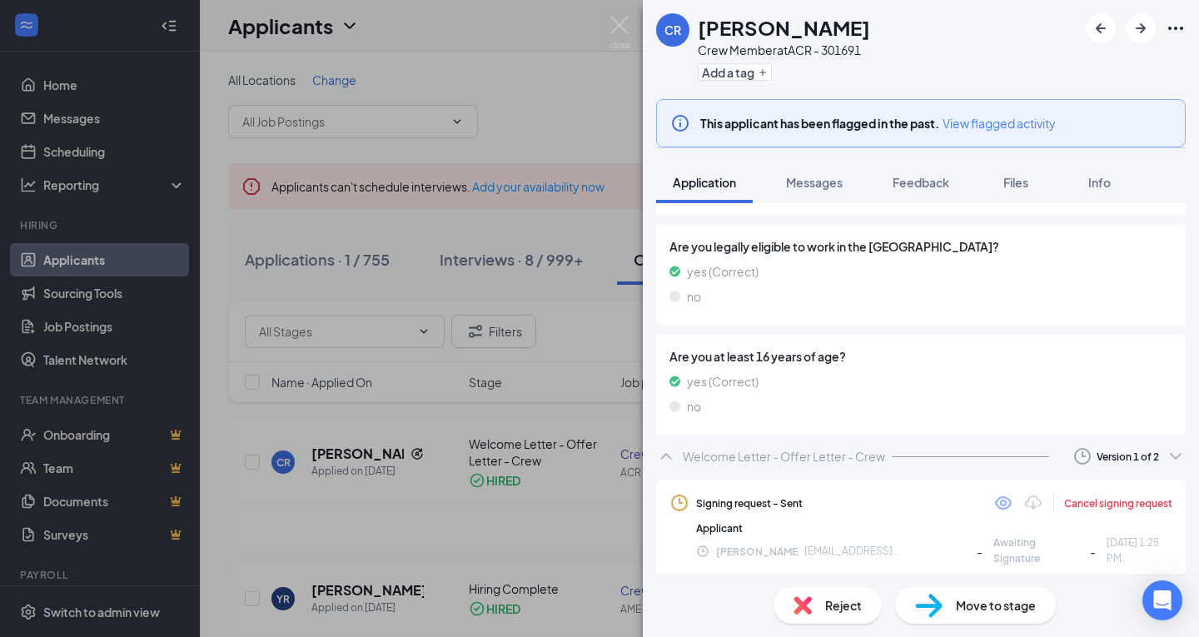
click at [1130, 446] on div "Version 1 of 2" at bounding box center [1127, 456] width 117 height 20
click at [1048, 535] on div "Sent: [DATE] 1:34 PM" at bounding box center [1074, 531] width 180 height 17
